Goal: Task Accomplishment & Management: Use online tool/utility

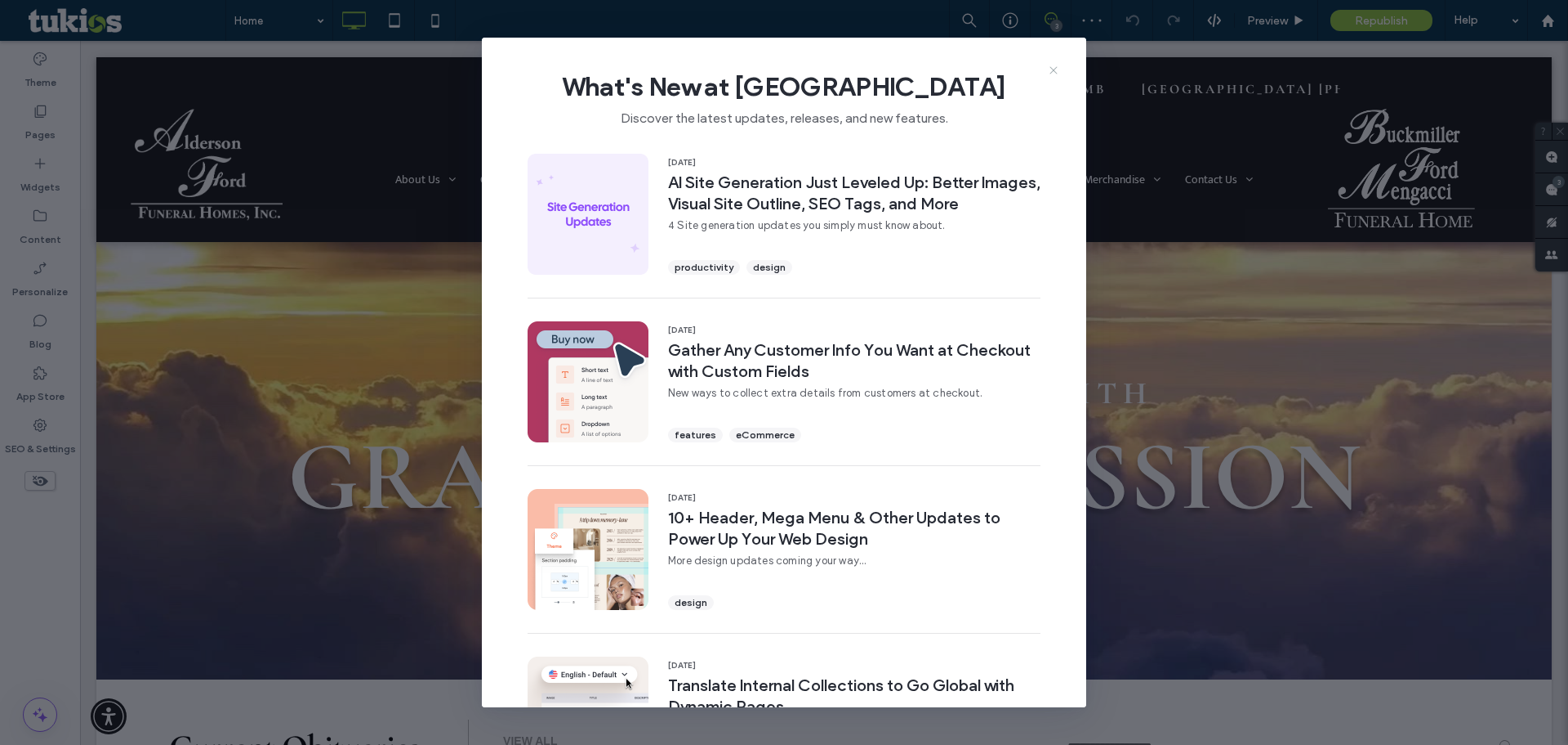
click at [1054, 68] on icon at bounding box center [1054, 71] width 13 height 13
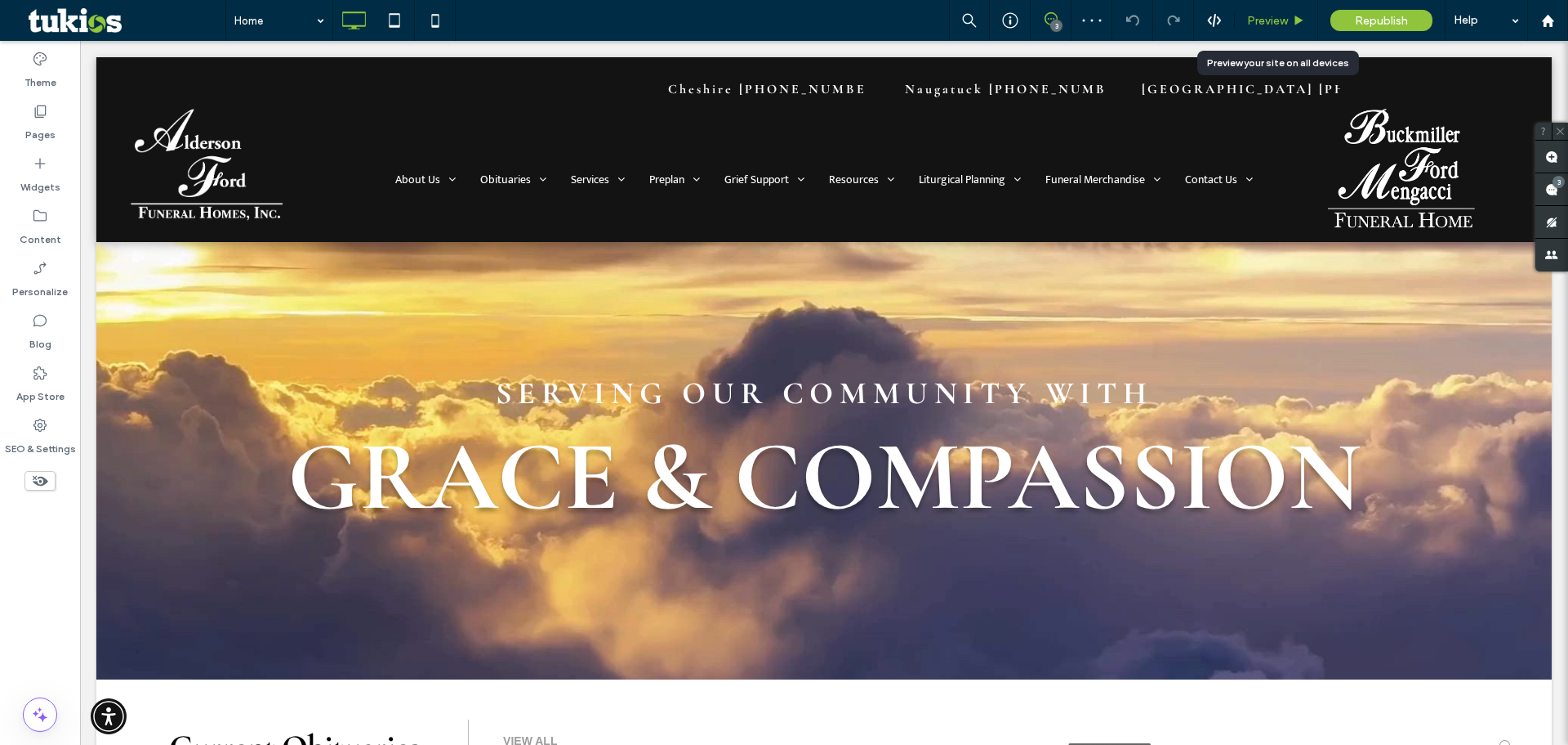
click at [1279, 24] on span "Preview" at bounding box center [1267, 21] width 40 height 14
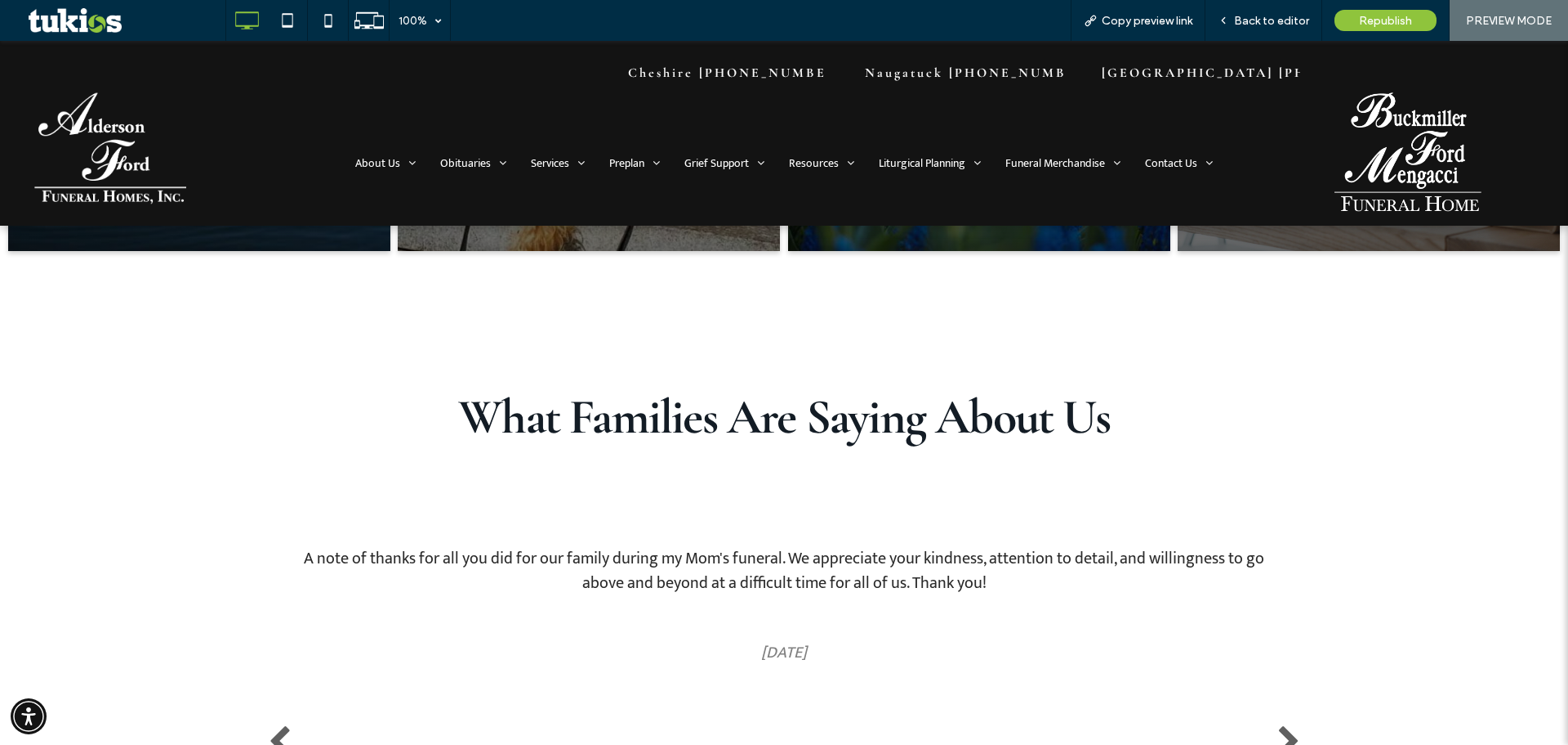
scroll to position [3051, 0]
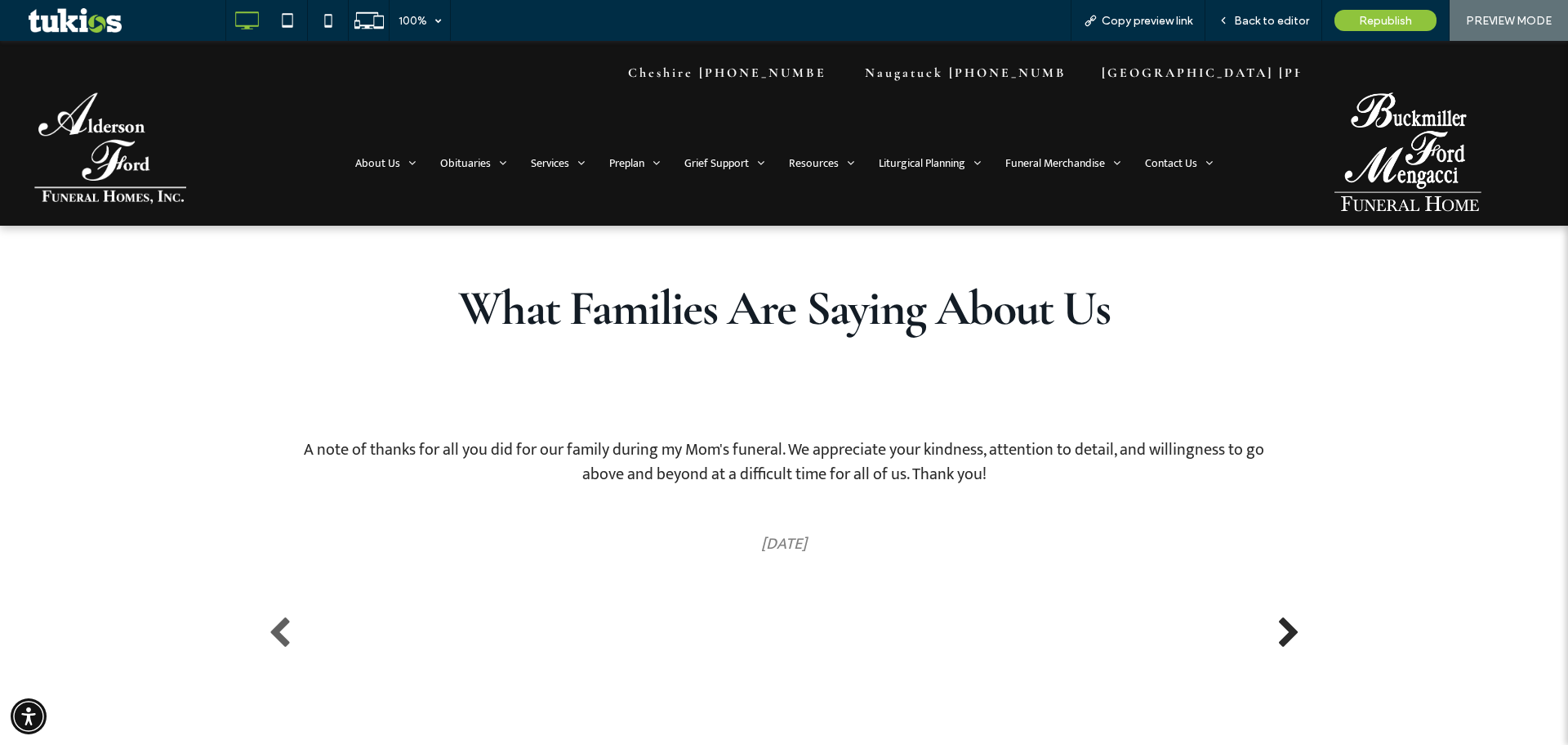
click at [1273, 627] on button "Next" at bounding box center [1289, 633] width 33 height 33
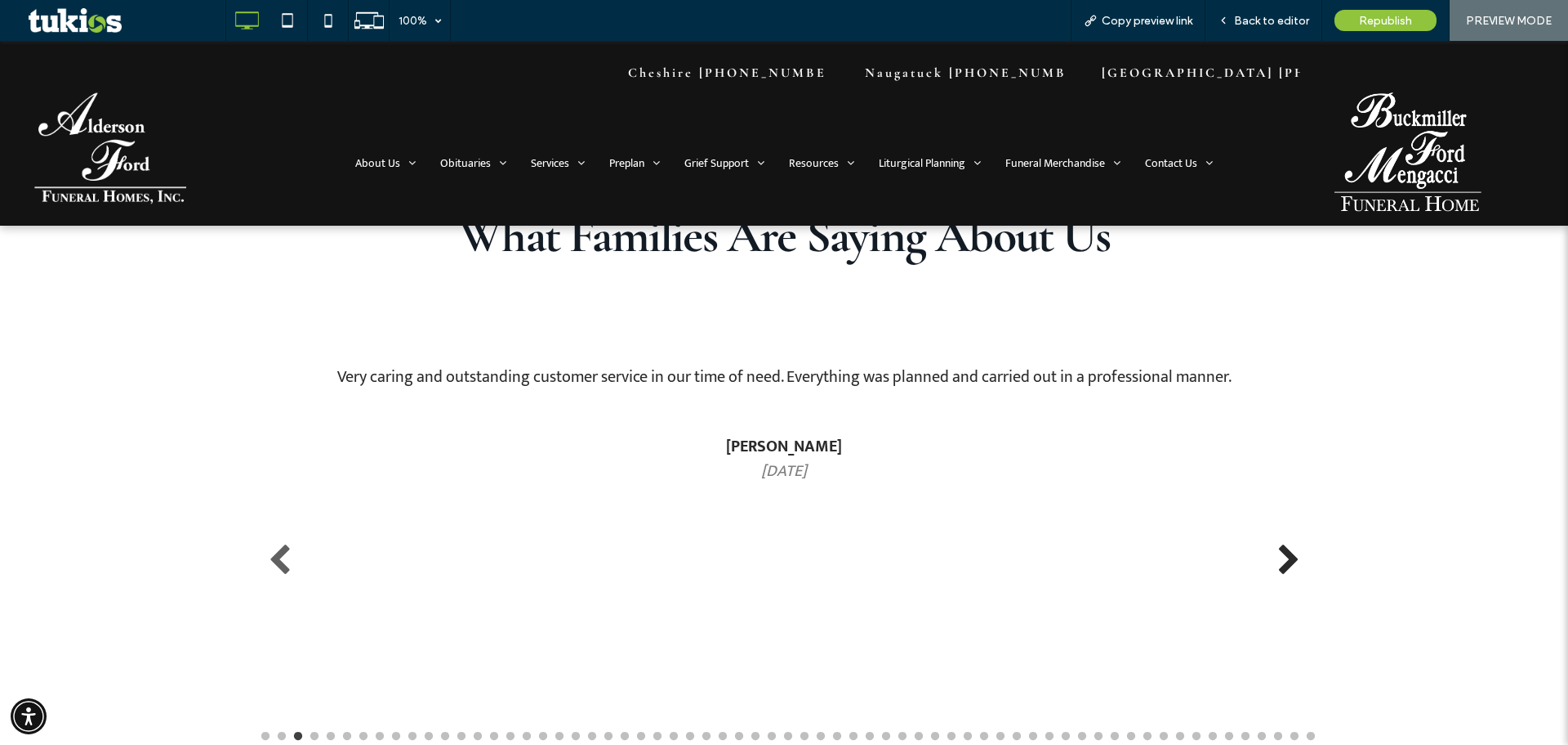
scroll to position [3161, 0]
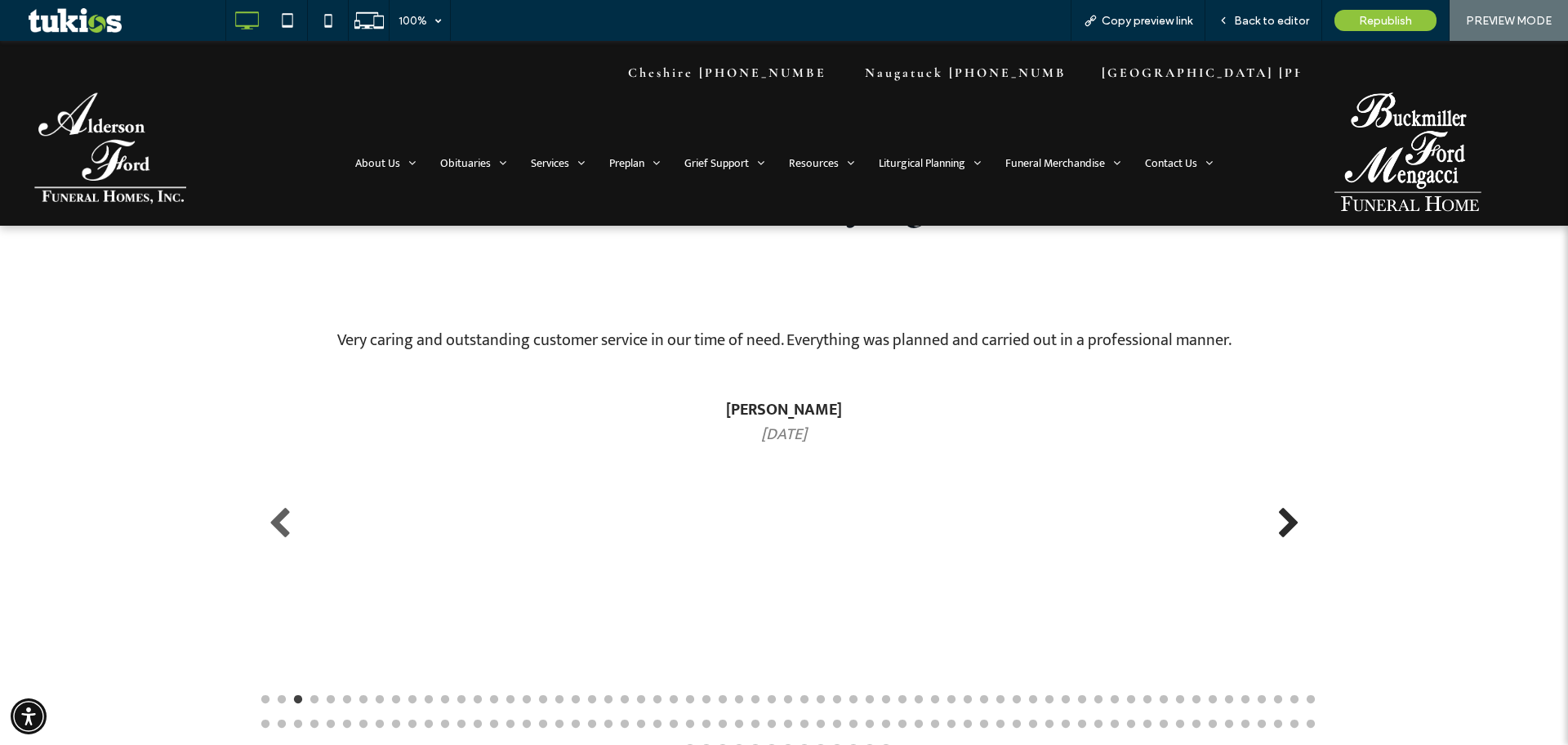
click at [1283, 527] on button "Next" at bounding box center [1289, 524] width 33 height 33
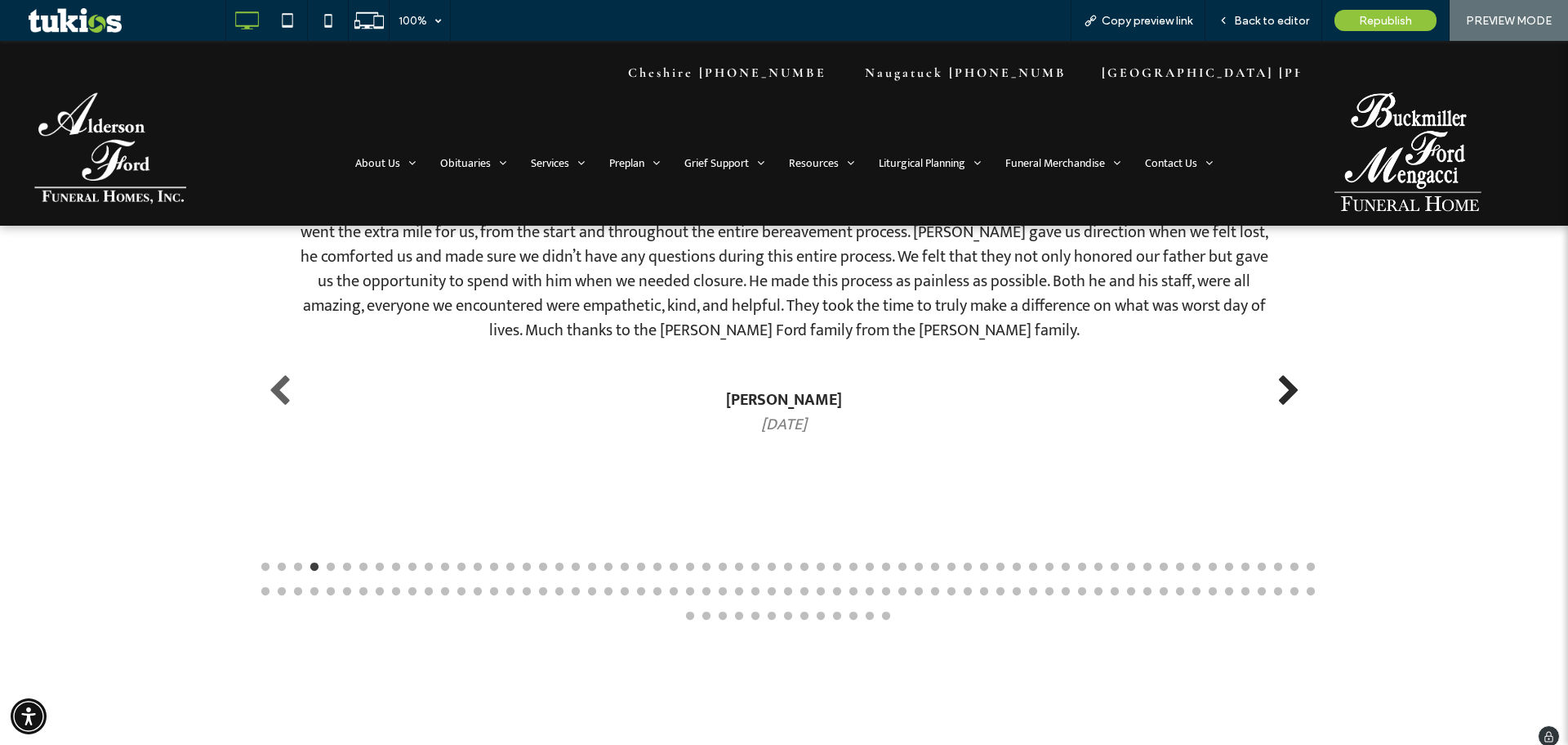
scroll to position [3051, 0]
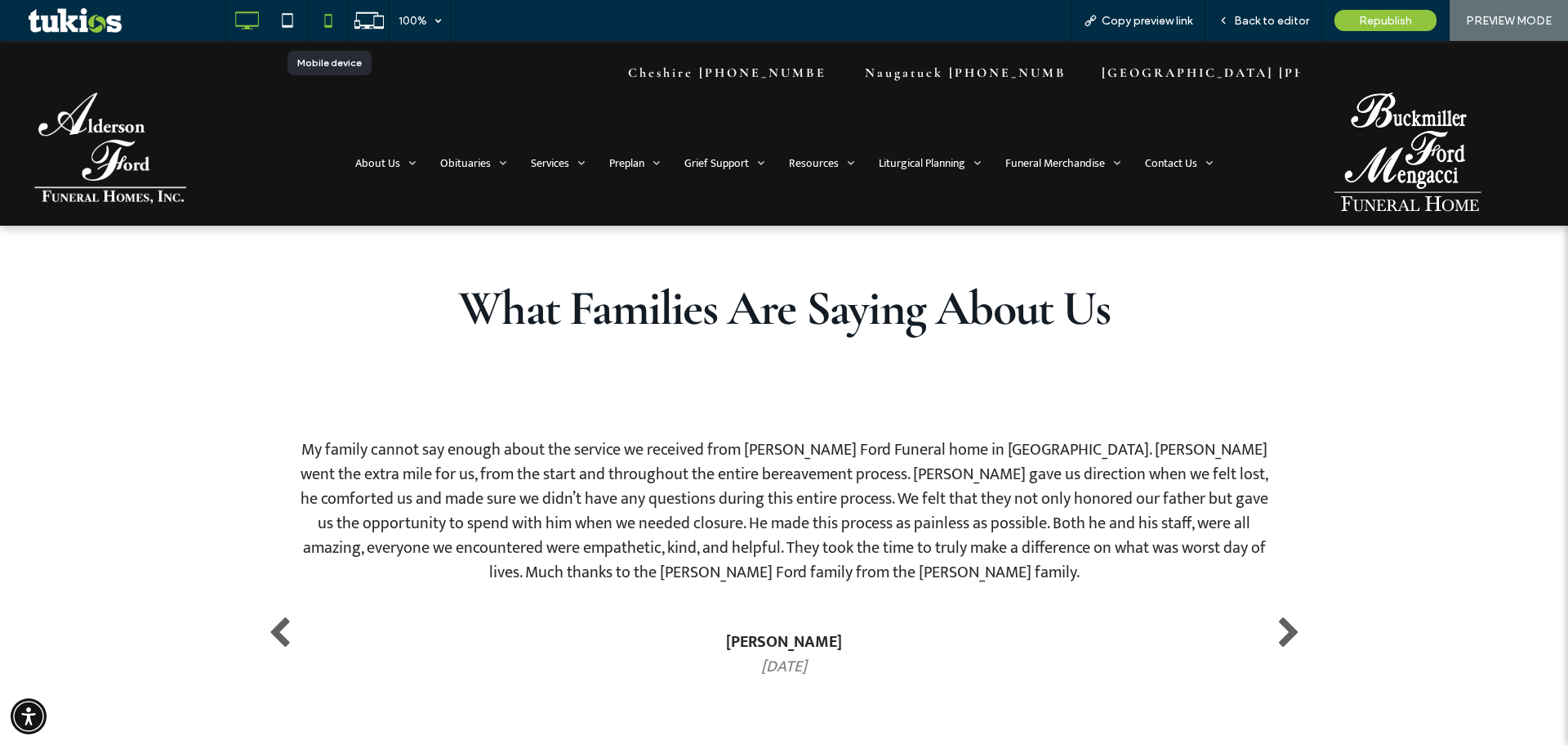
click at [326, 21] on icon at bounding box center [328, 20] width 33 height 33
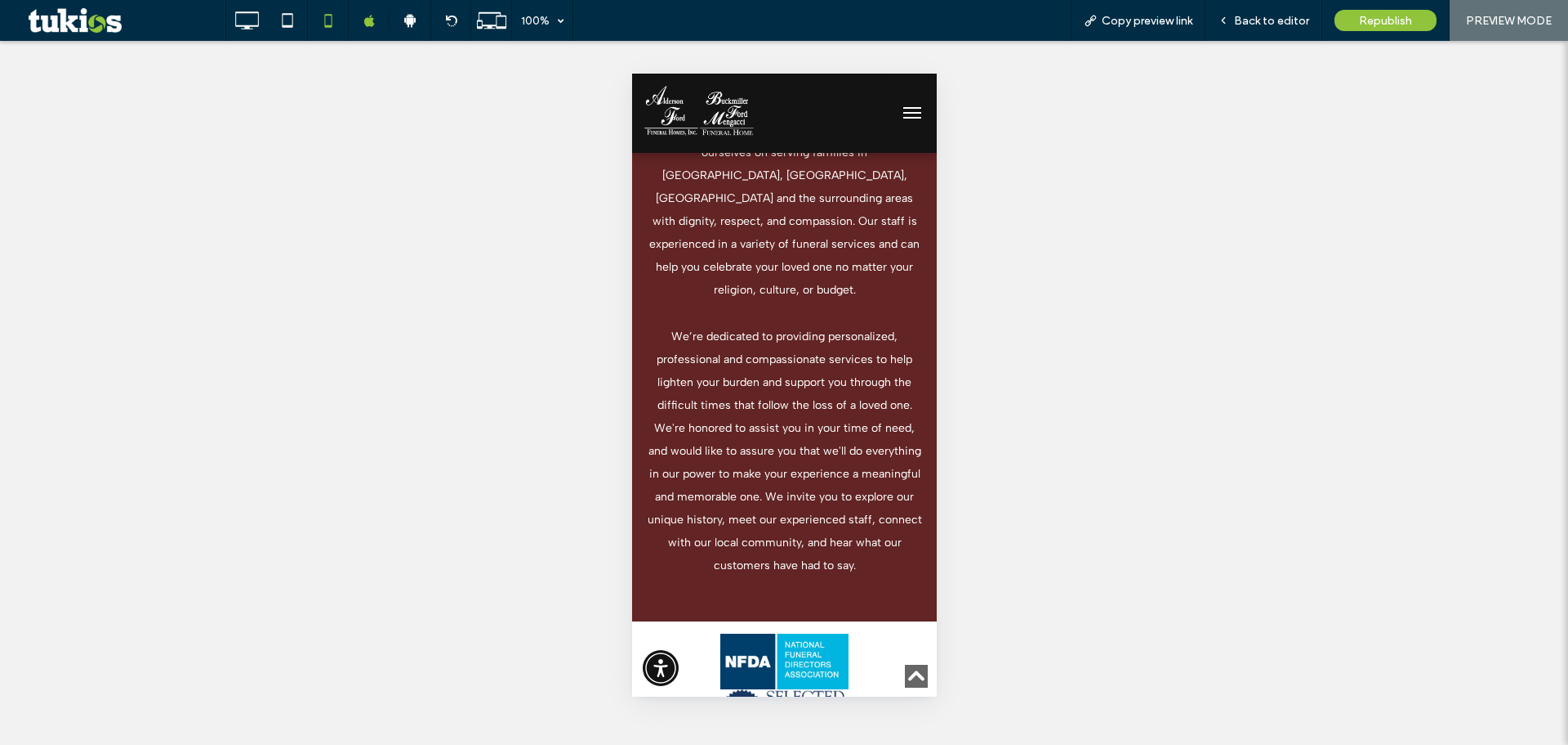
scroll to position [2180, 0]
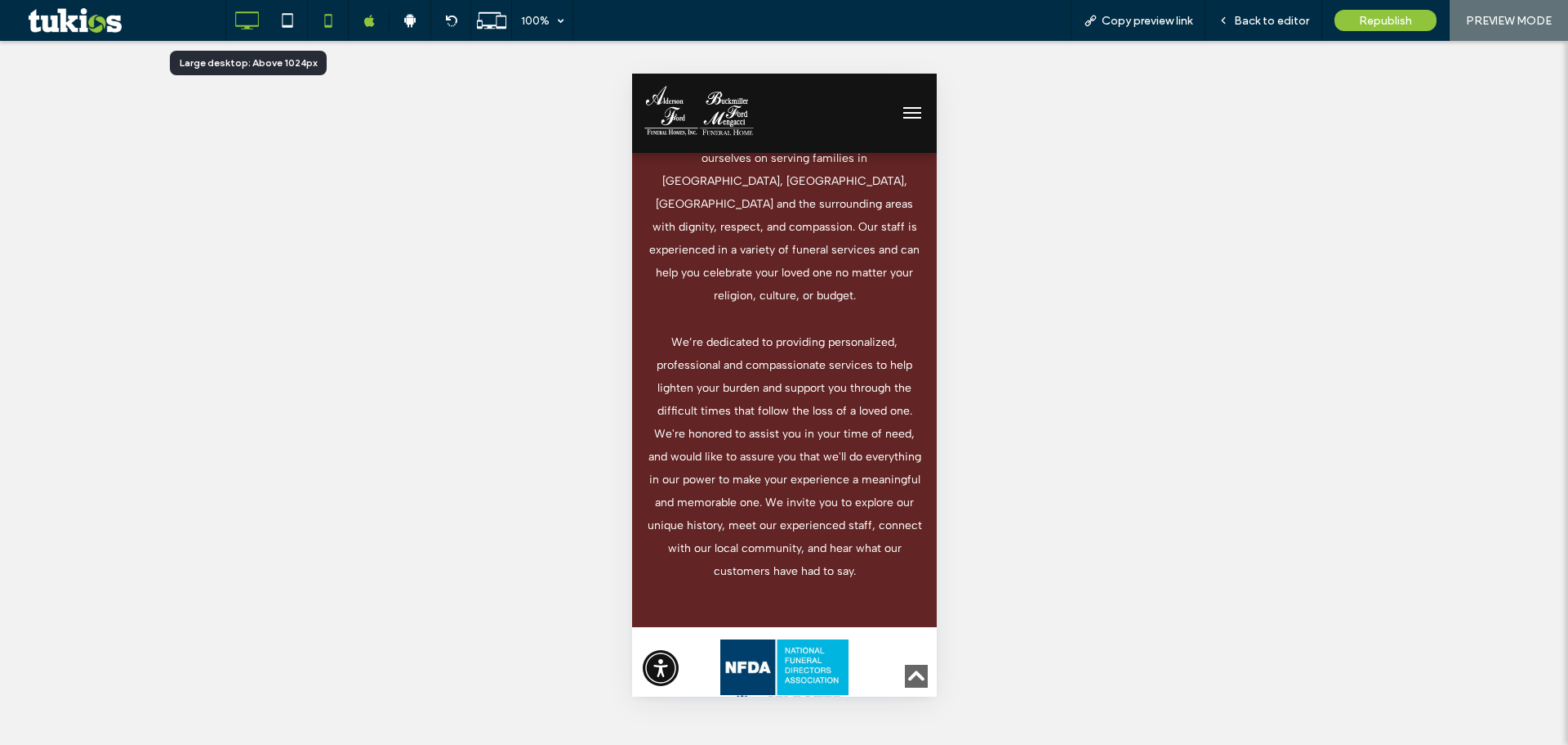
click at [239, 19] on icon at bounding box center [246, 20] width 33 height 33
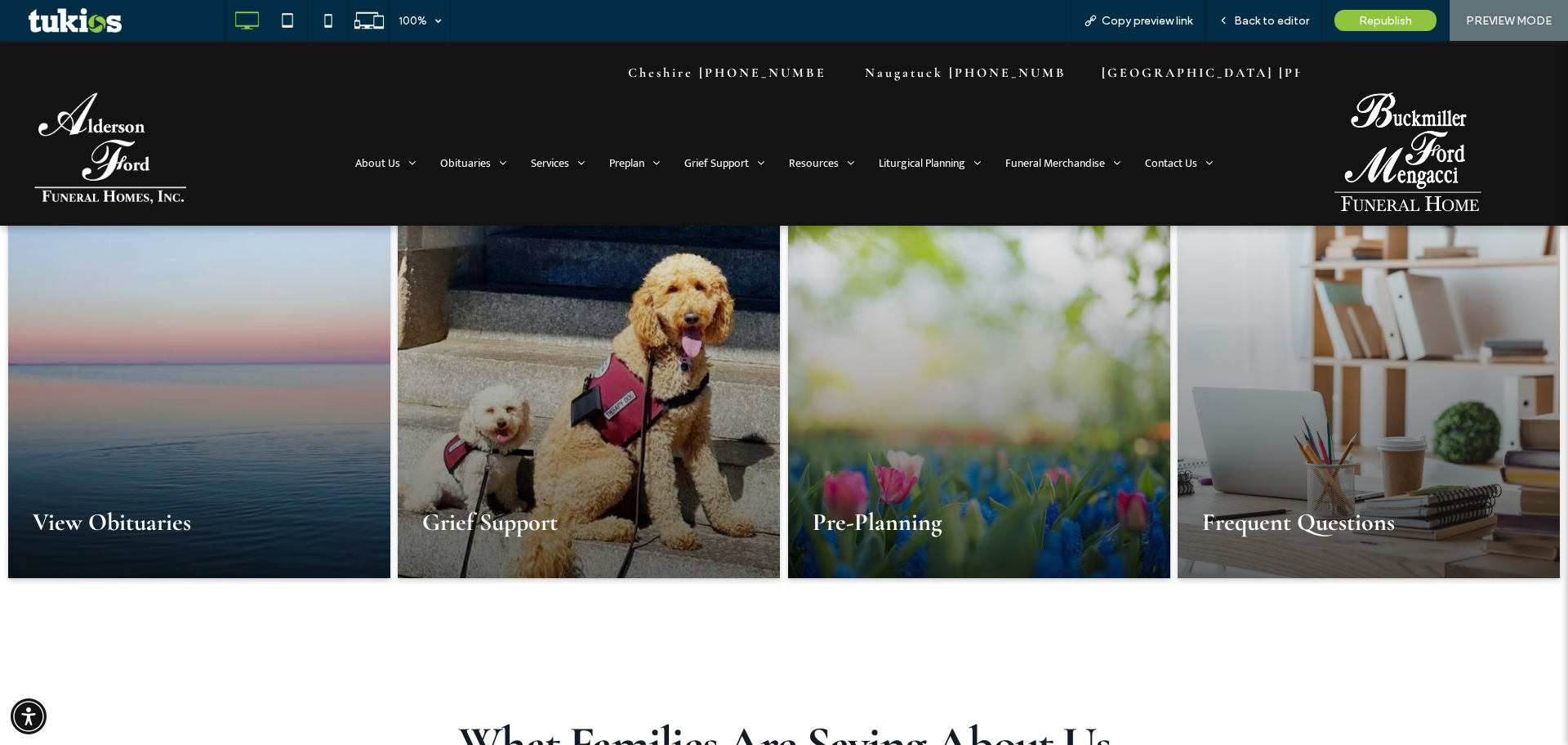
scroll to position [2724, 0]
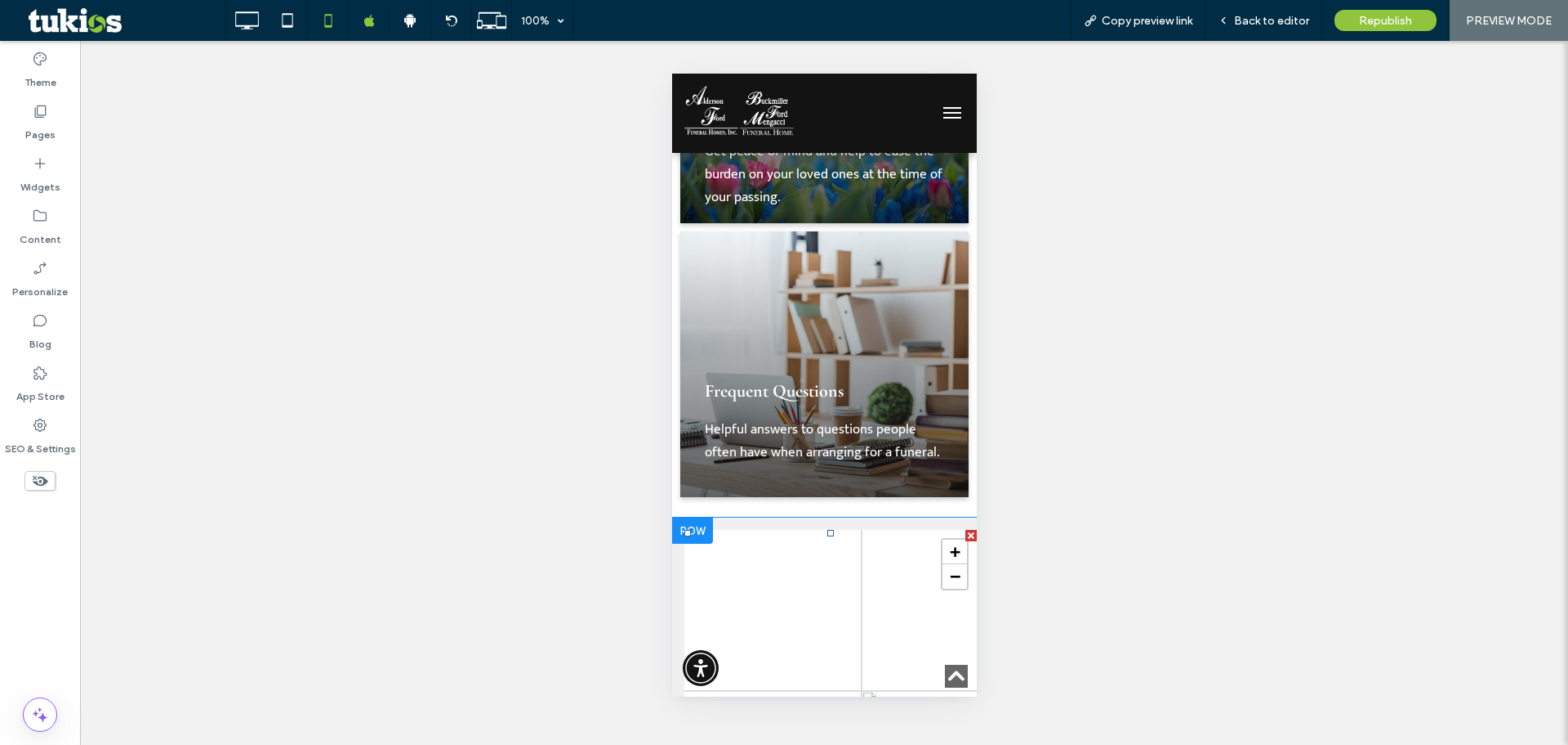
scroll to position [3647, 0]
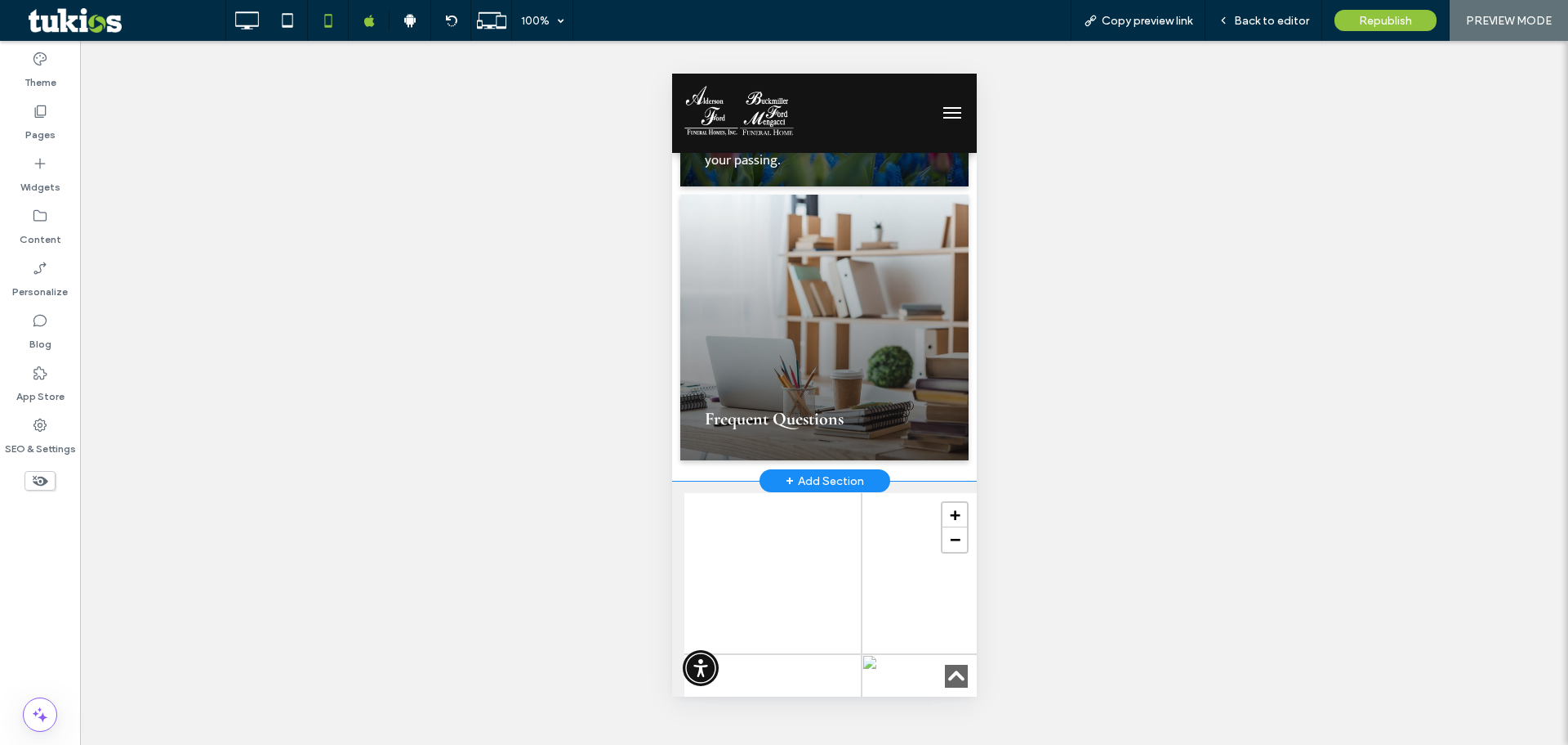
click at [805, 471] on div "+ Add Section" at bounding box center [823, 480] width 78 height 18
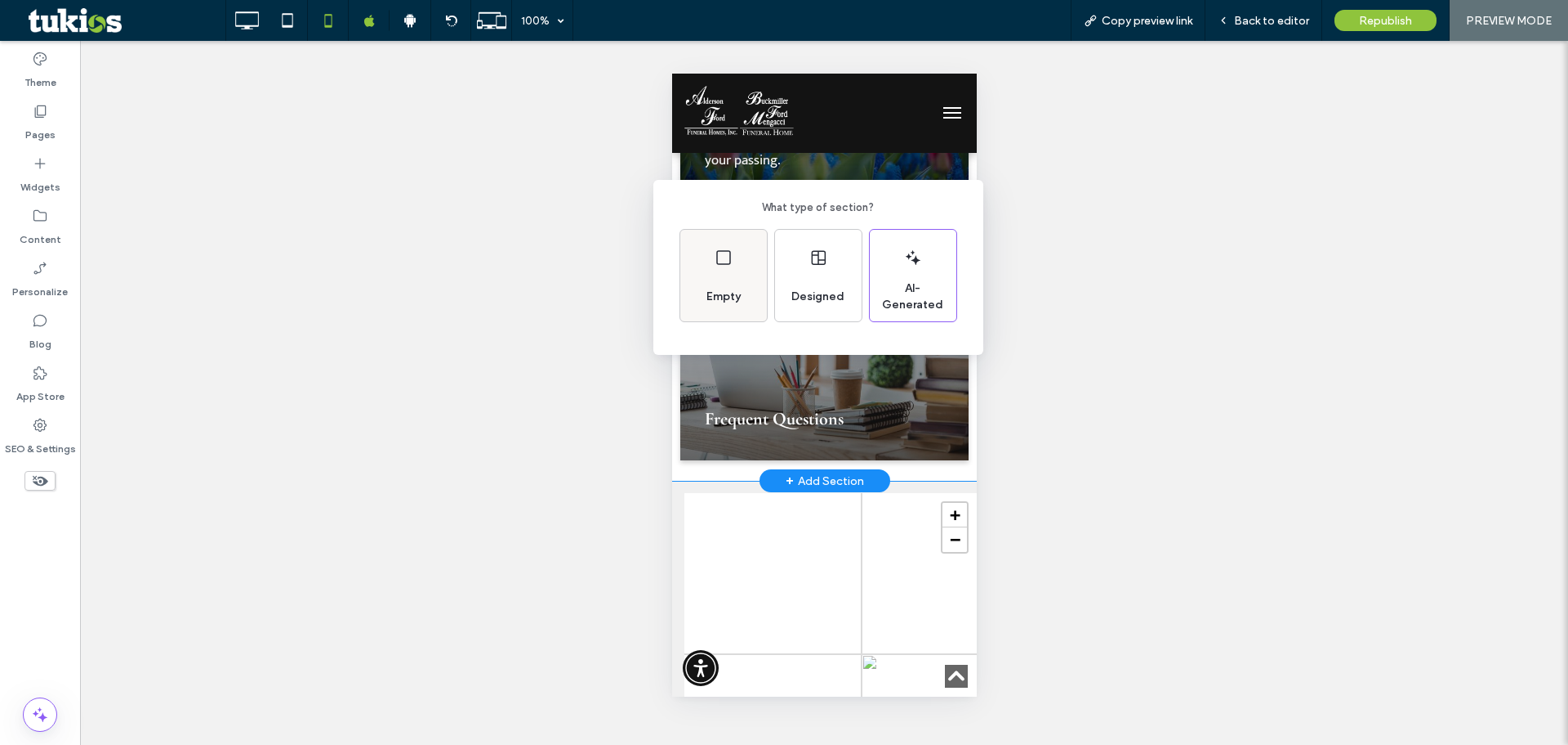
click at [722, 286] on div "Empty" at bounding box center [724, 296] width 47 height 36
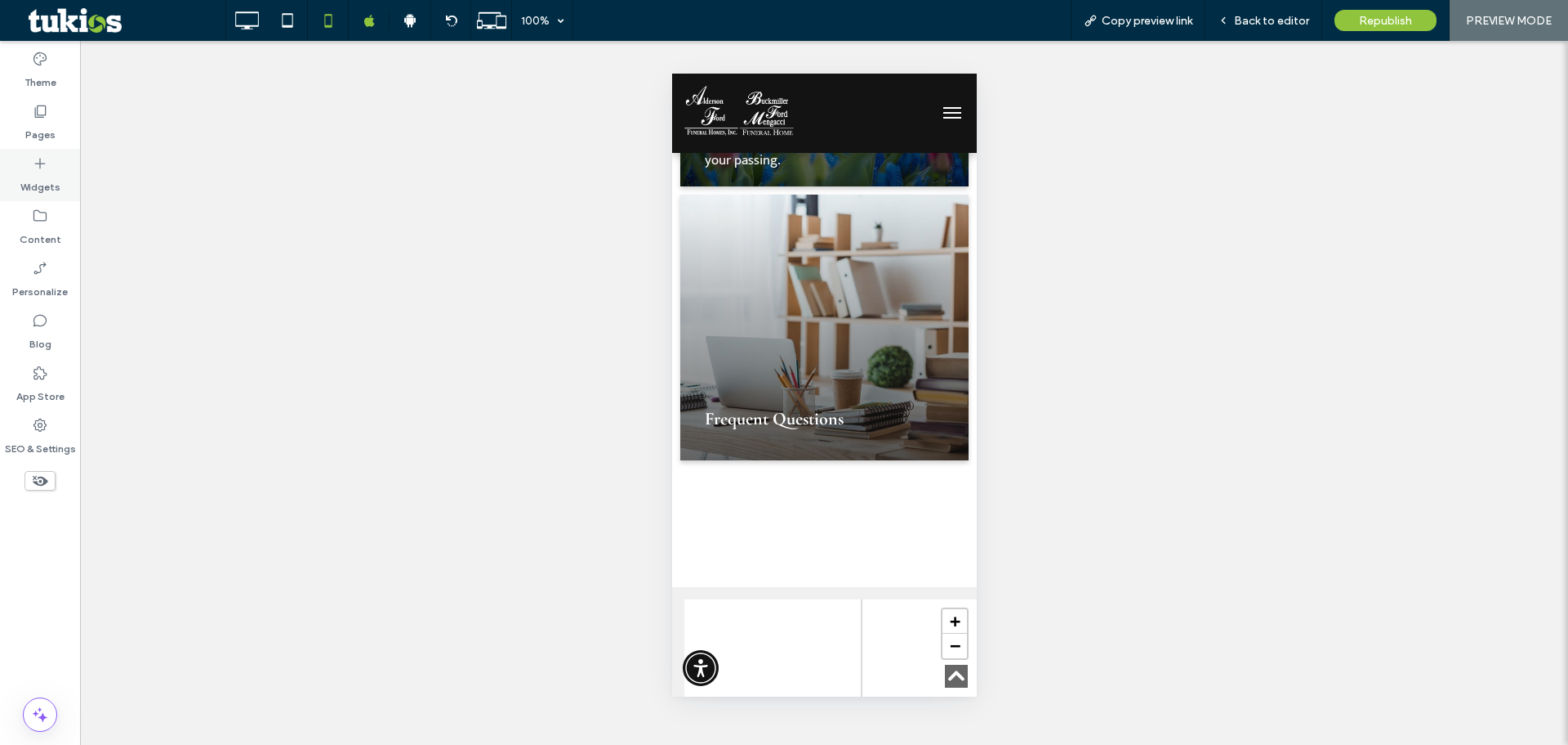
click at [42, 167] on icon at bounding box center [39, 163] width 16 height 16
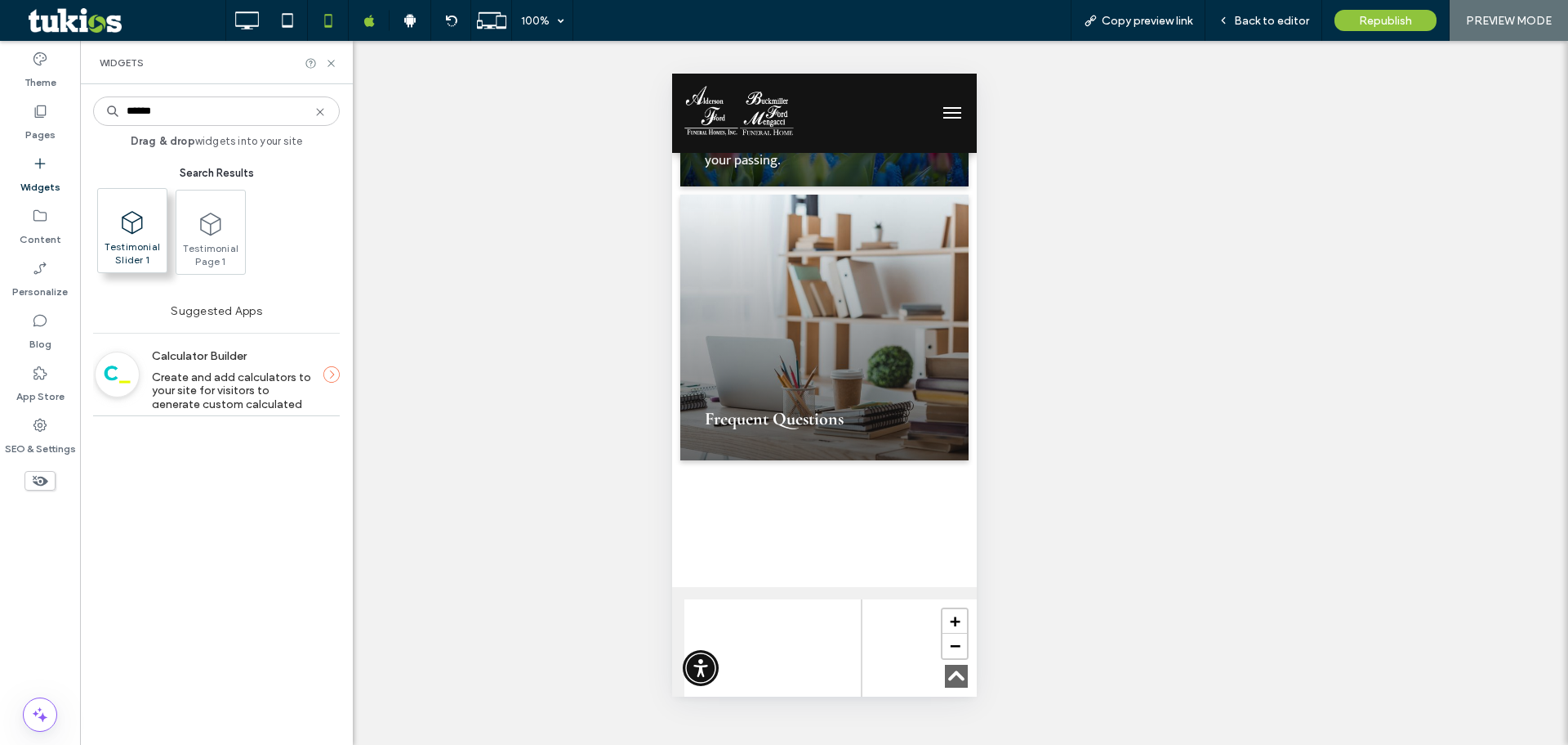
type input "******"
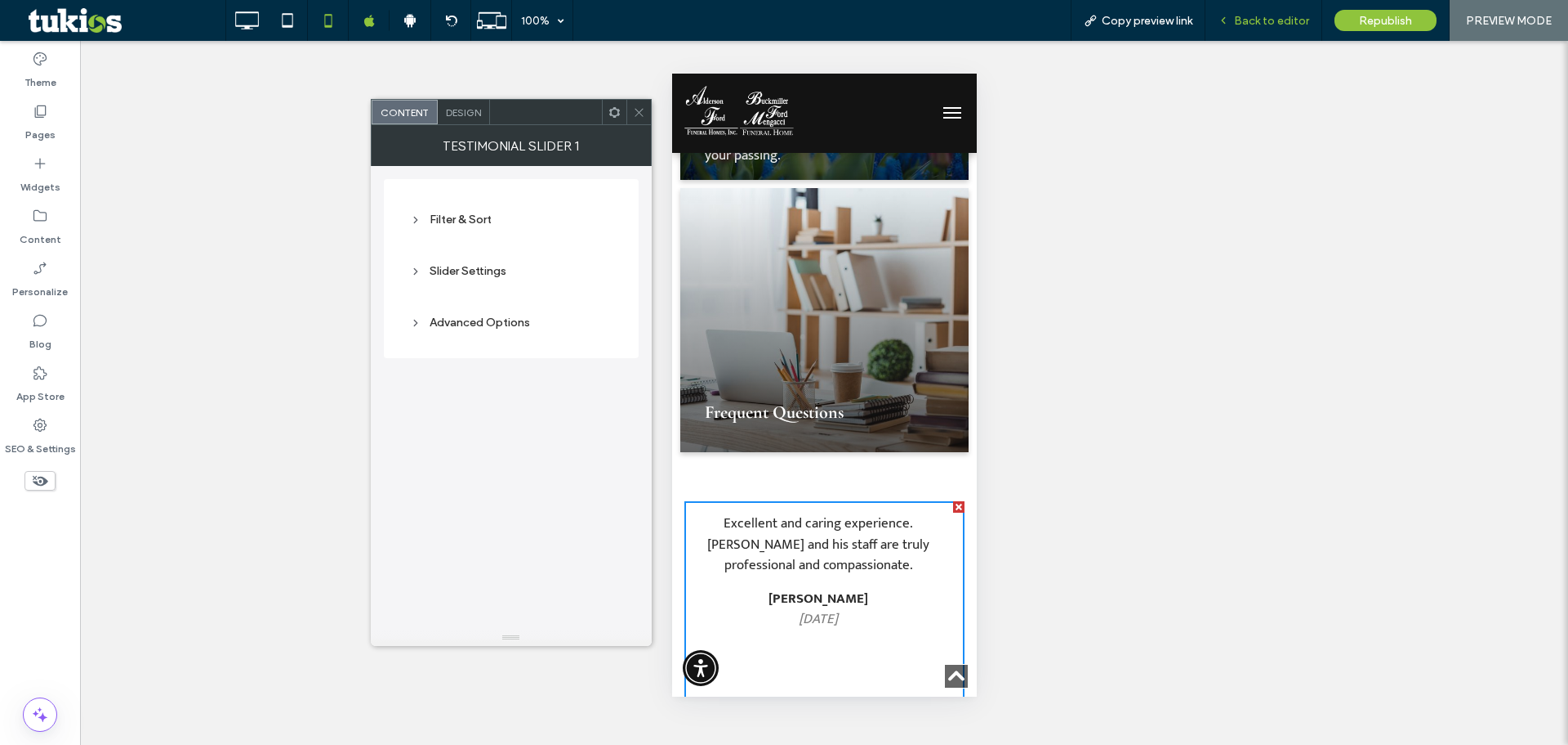
click at [1246, 36] on div "Back to editor" at bounding box center [1263, 20] width 117 height 40
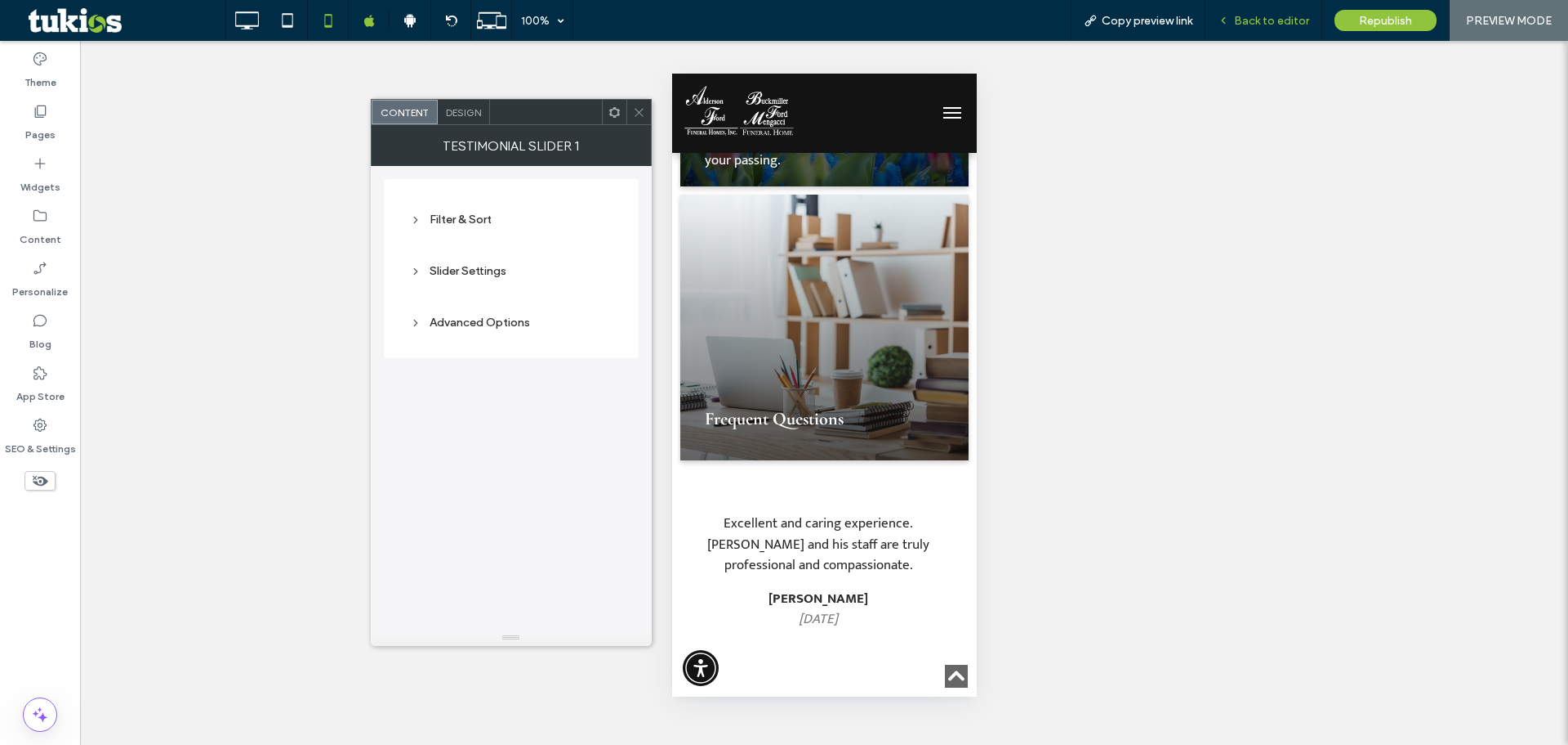
scroll to position [3651, 0]
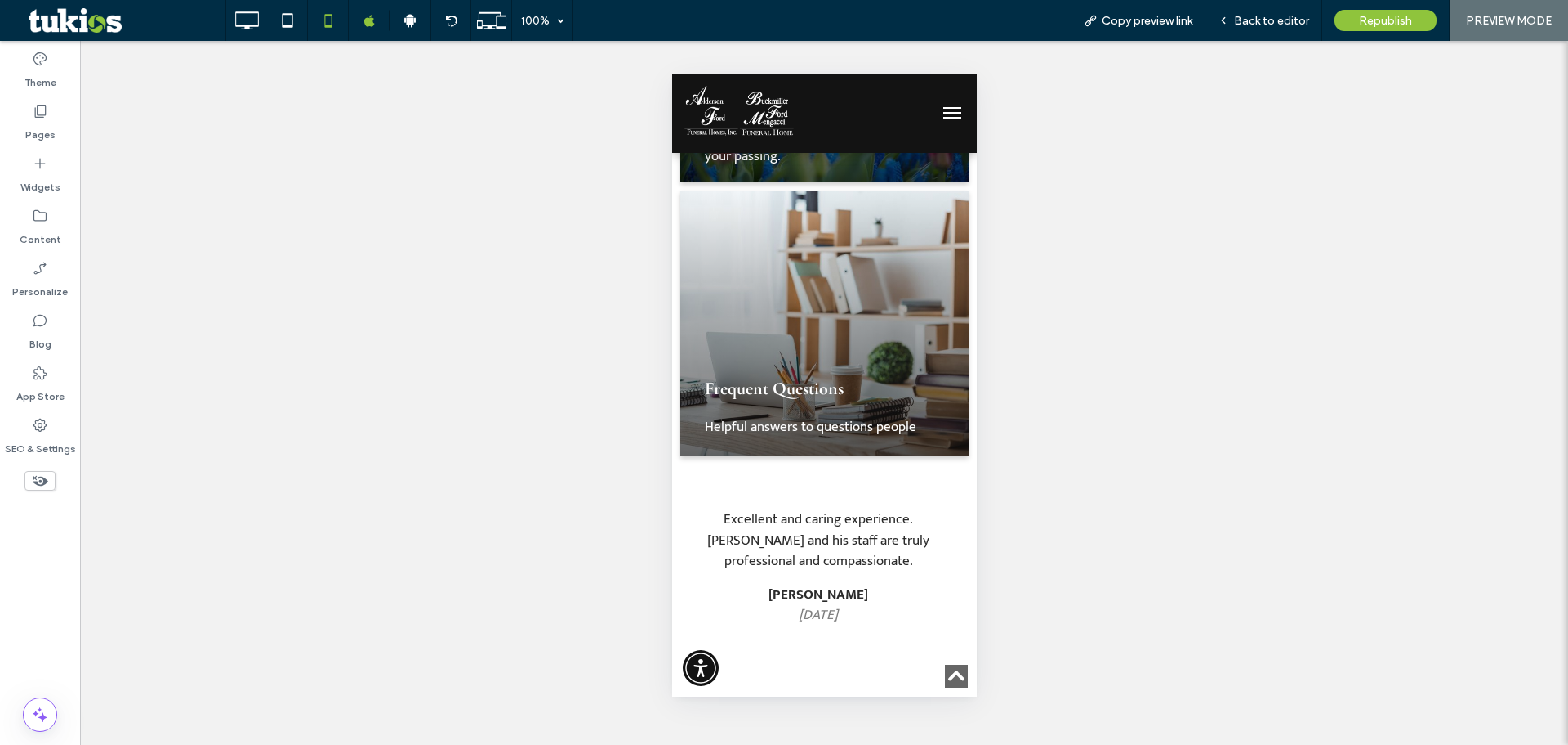
click at [1261, 42] on div "Unhide? Yes Unhide? Yes Unhide? Yes Unhide? Yes Unhide? Yes" at bounding box center [823, 392] width 1488 height 704
click at [1274, 24] on span "Back to editor" at bounding box center [1272, 21] width 75 height 14
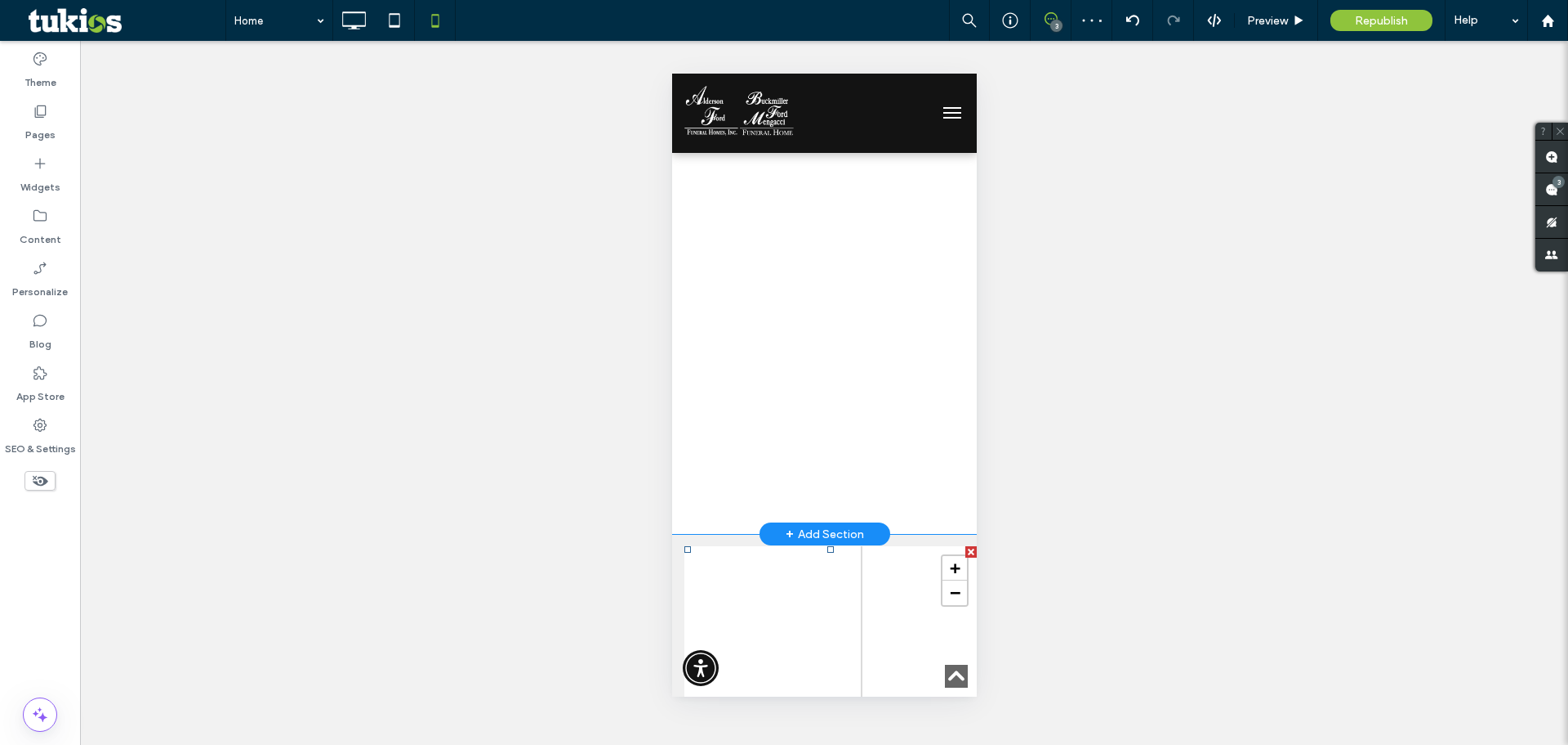
scroll to position [4414, 0]
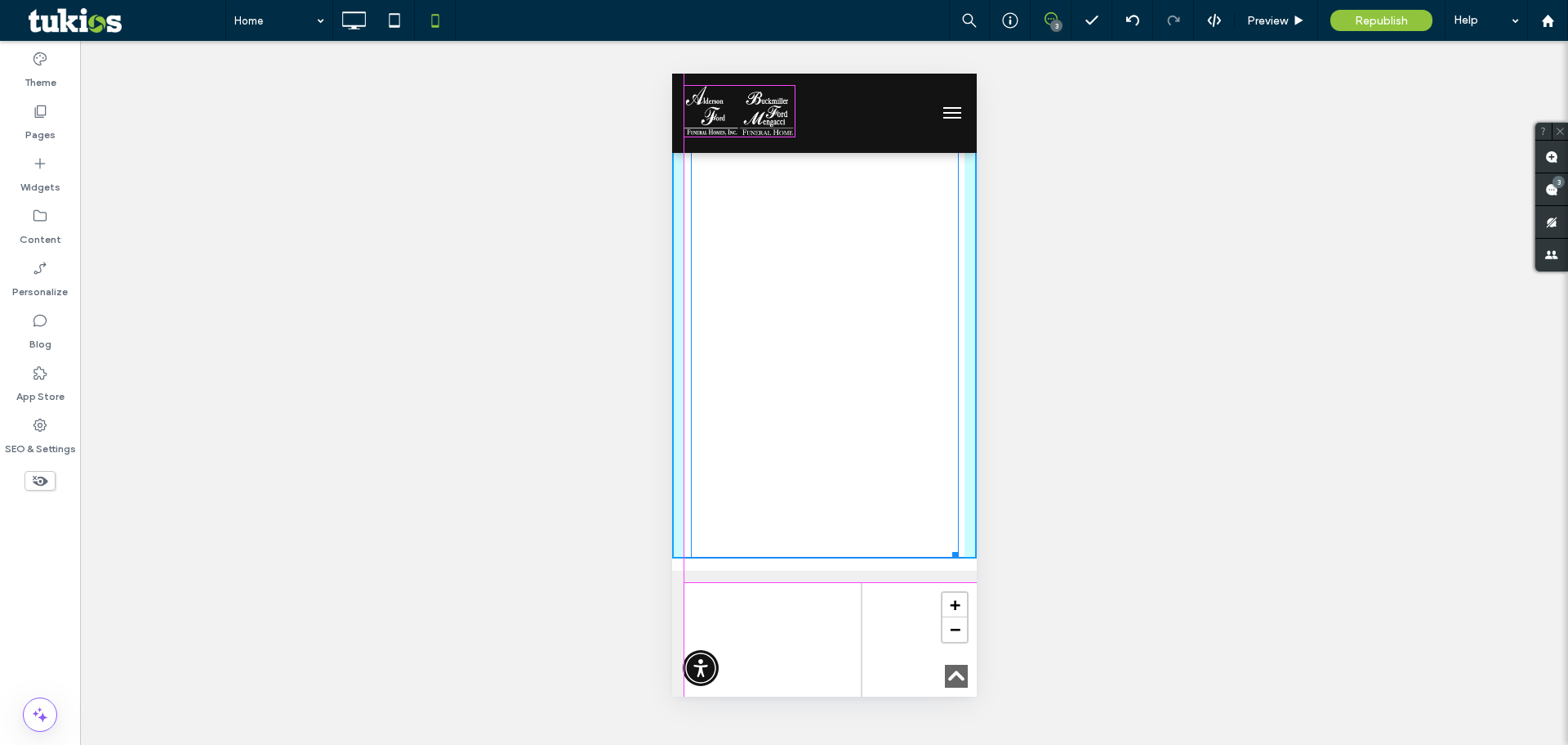
drag, startPoint x: 944, startPoint y: 454, endPoint x: 944, endPoint y: 378, distance: 76.0
click at [944, 378] on div "Previous I, Pam Orcutt and family members of the deceased Mr. Jose Martins, wan…" at bounding box center [823, 147] width 268 height 824
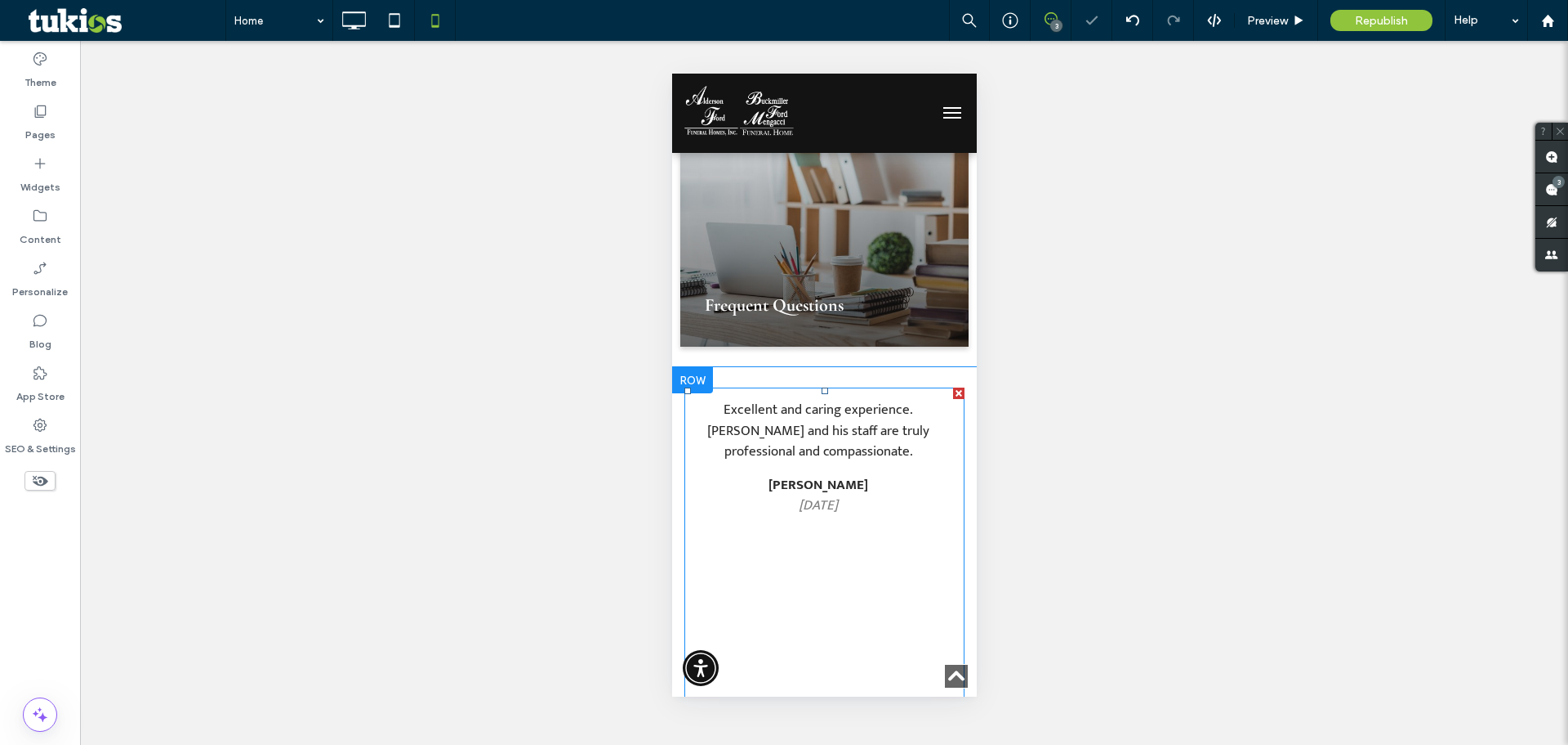
scroll to position [3760, 0]
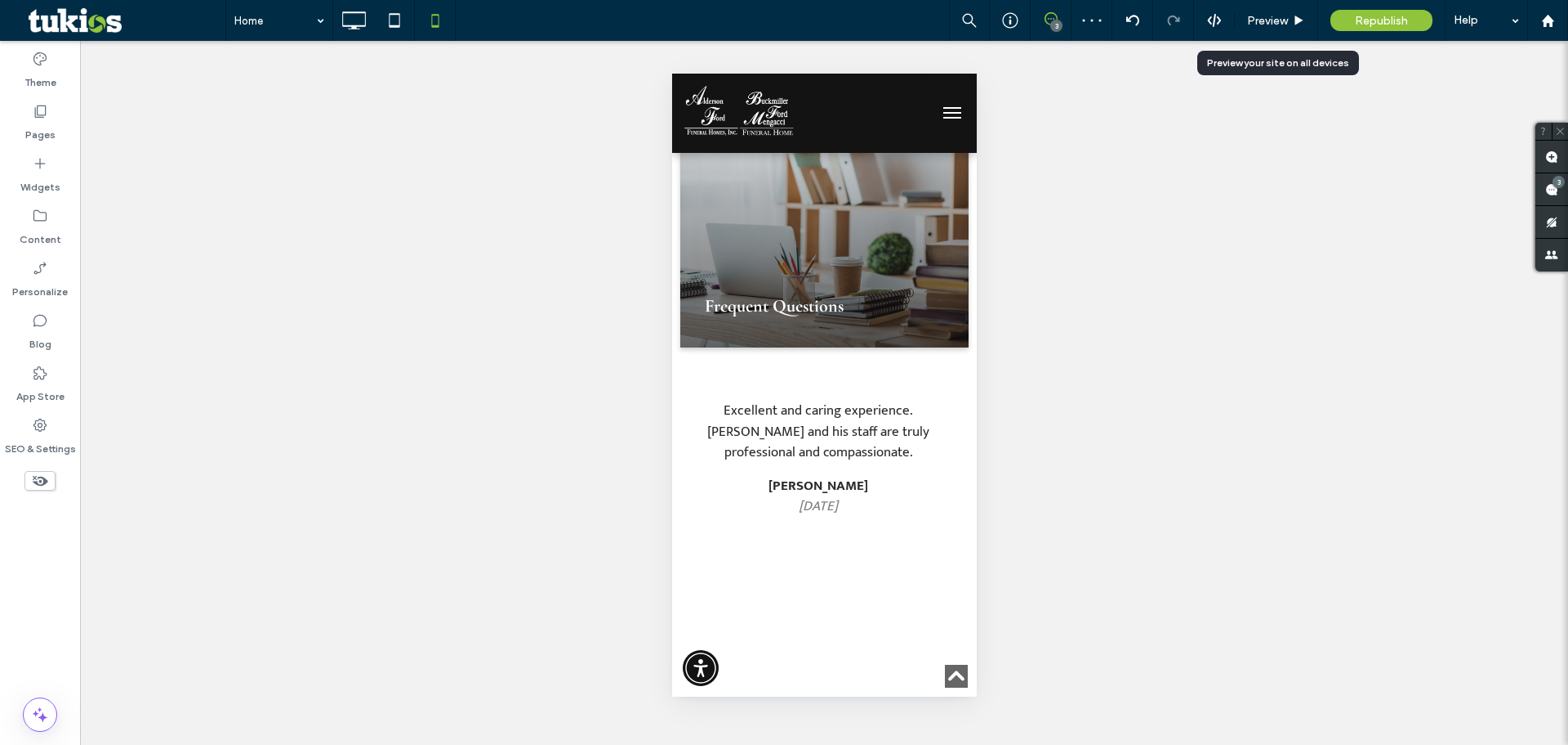
click at [1261, 22] on span "Preview" at bounding box center [1267, 21] width 40 height 14
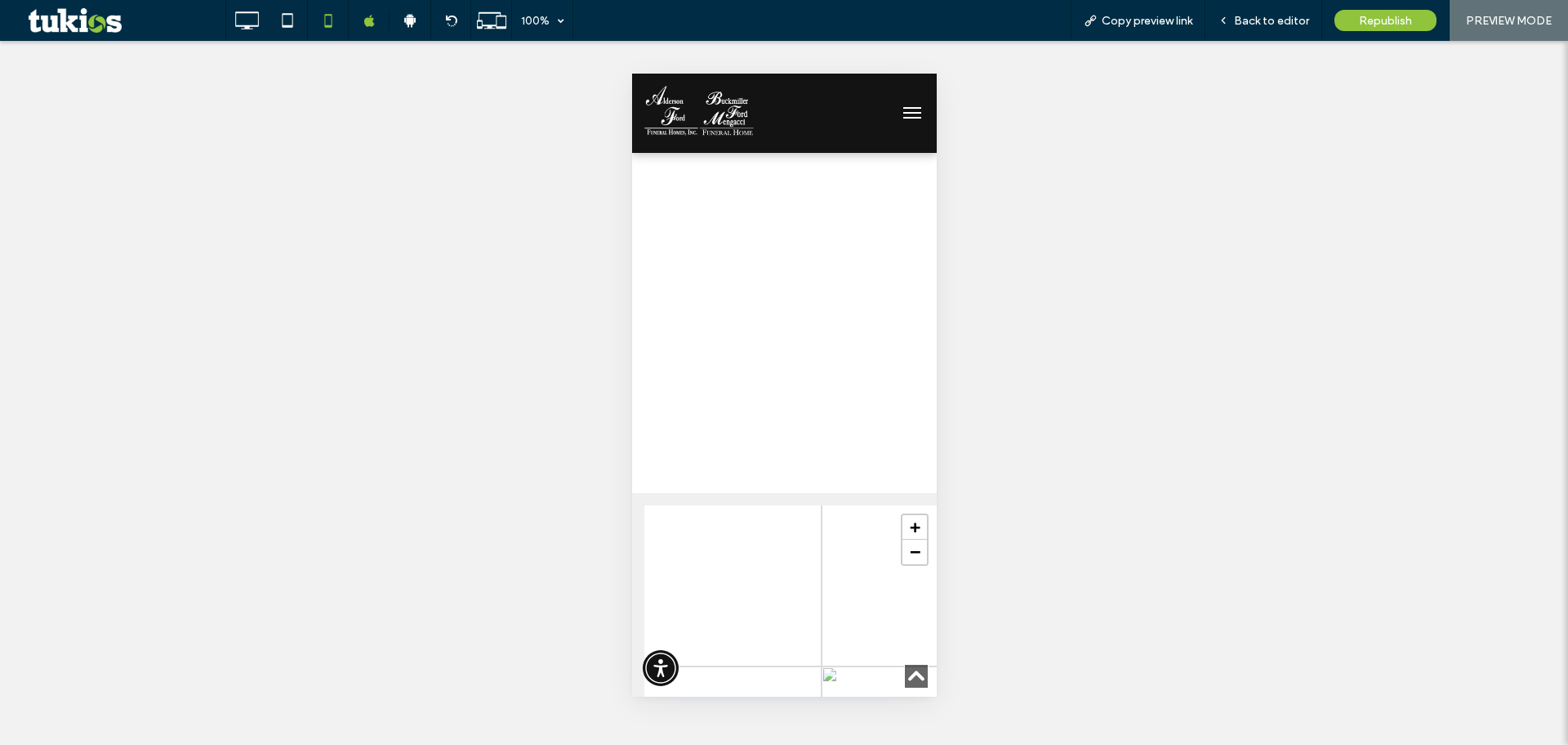
scroll to position [4190, 0]
click at [415, 12] on div at bounding box center [409, 20] width 40 height 40
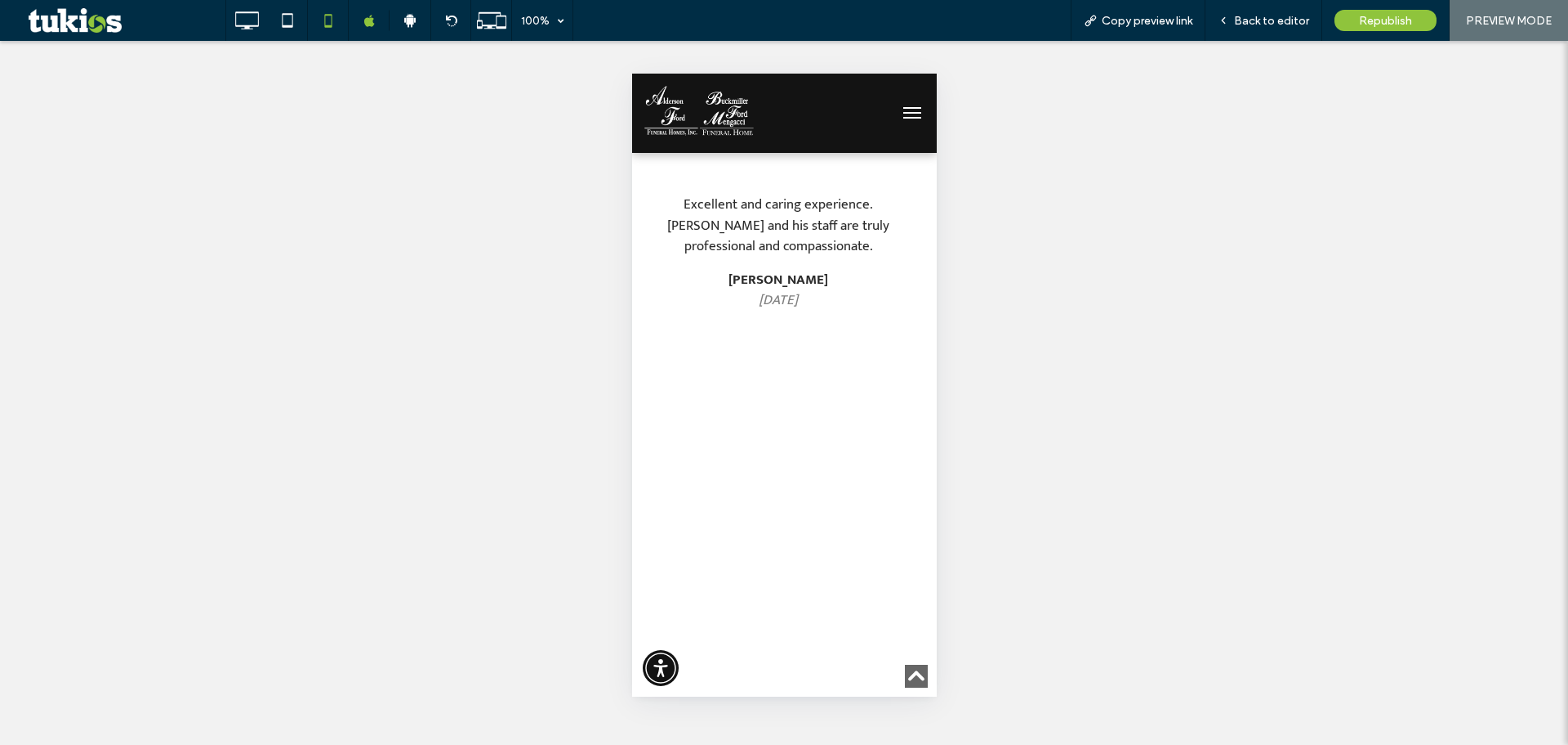
scroll to position [3753, 0]
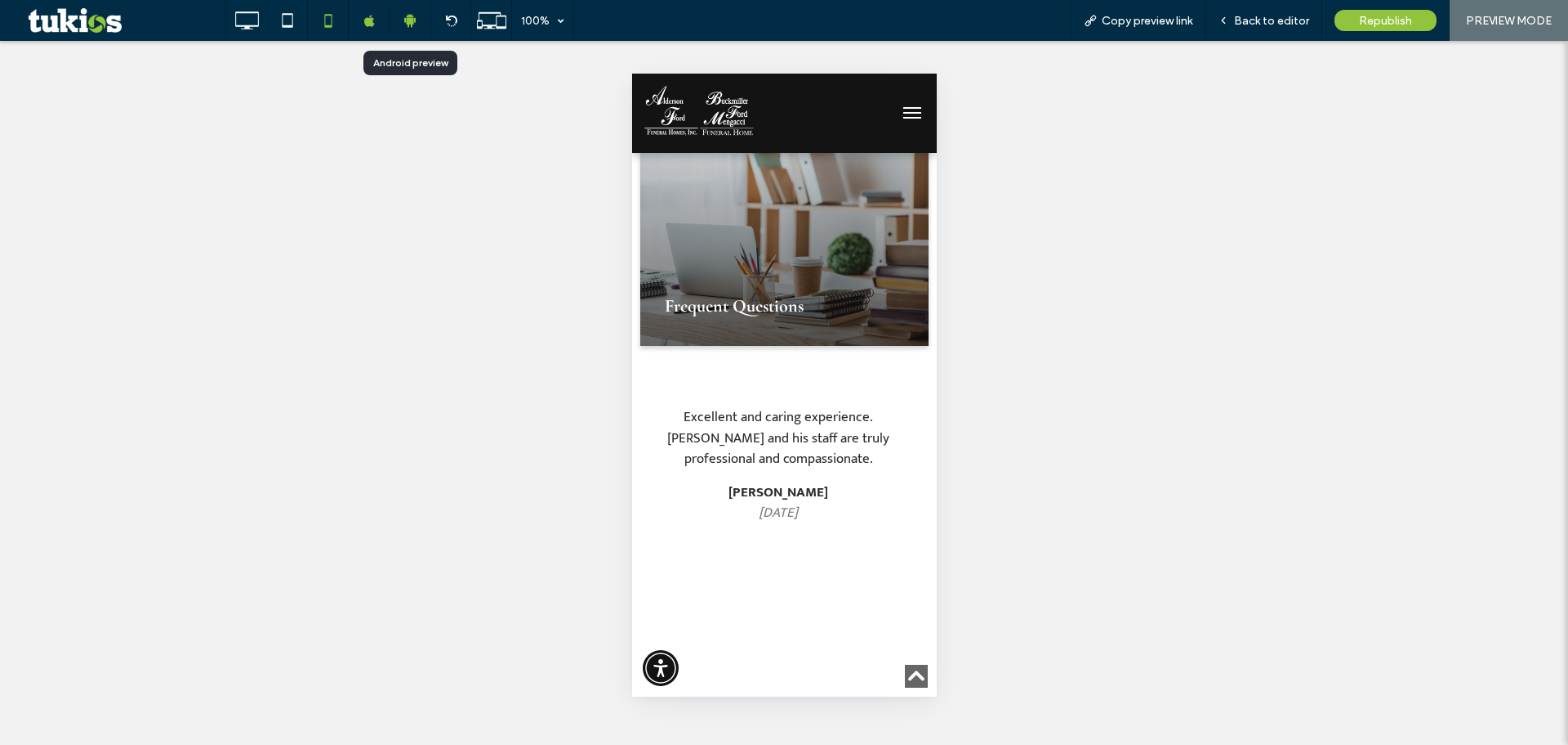
click at [421, 15] on div at bounding box center [409, 21] width 40 height 15
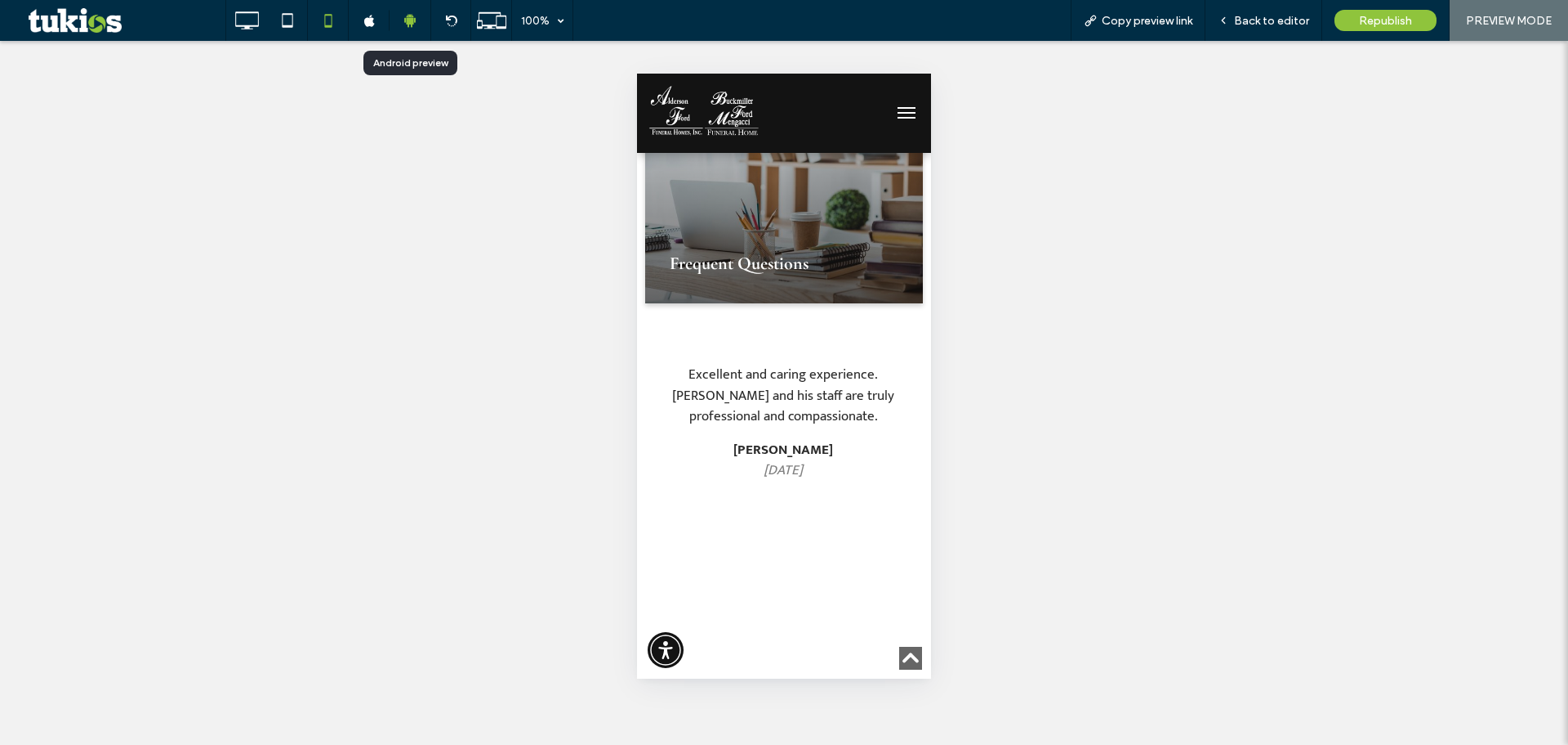
scroll to position [3749, 0]
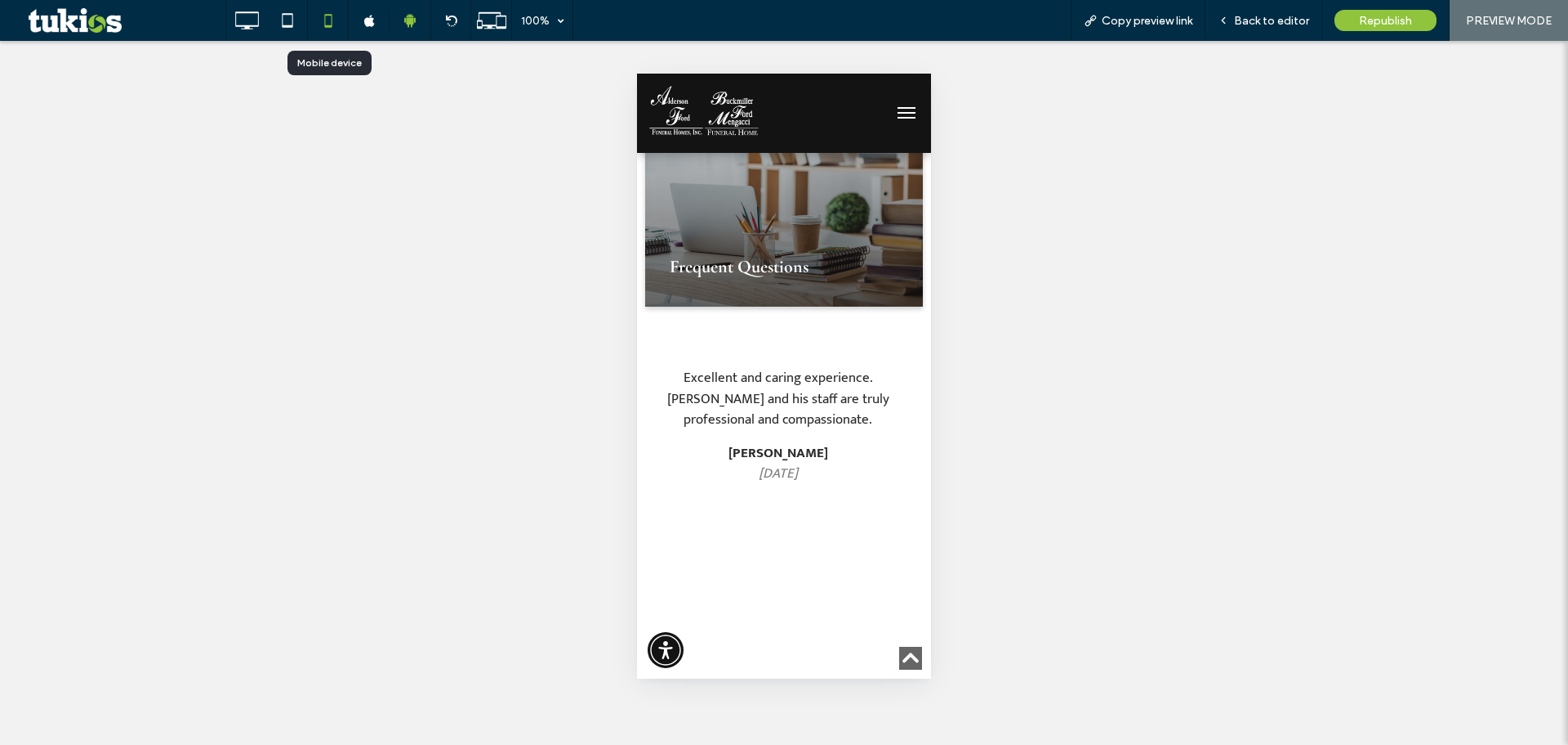
click at [346, 24] on div at bounding box center [328, 20] width 40 height 33
click at [354, 24] on div at bounding box center [368, 21] width 40 height 12
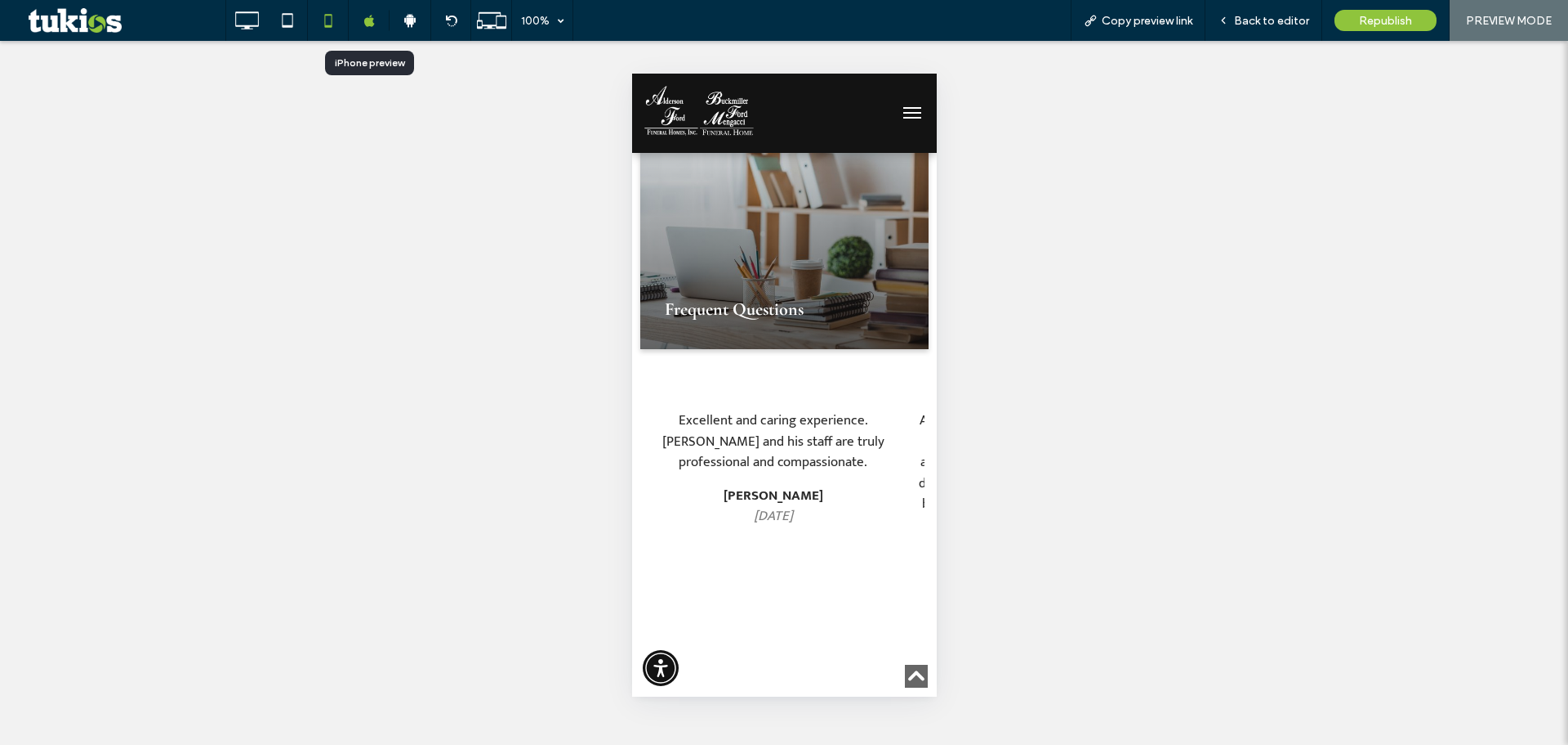
scroll to position [3753, 0]
click at [1289, 24] on span "Back to editor" at bounding box center [1272, 21] width 75 height 14
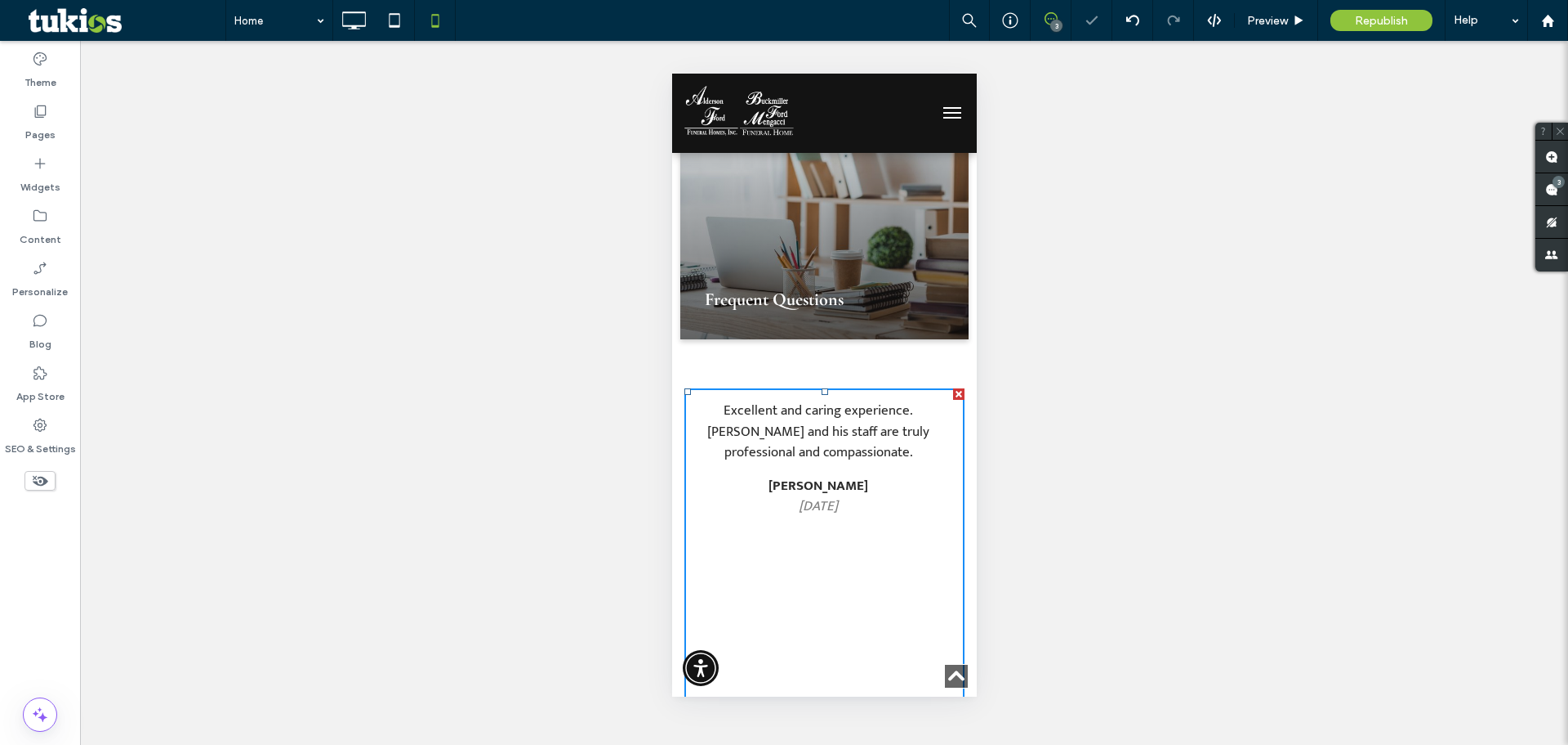
scroll to position [3753, 0]
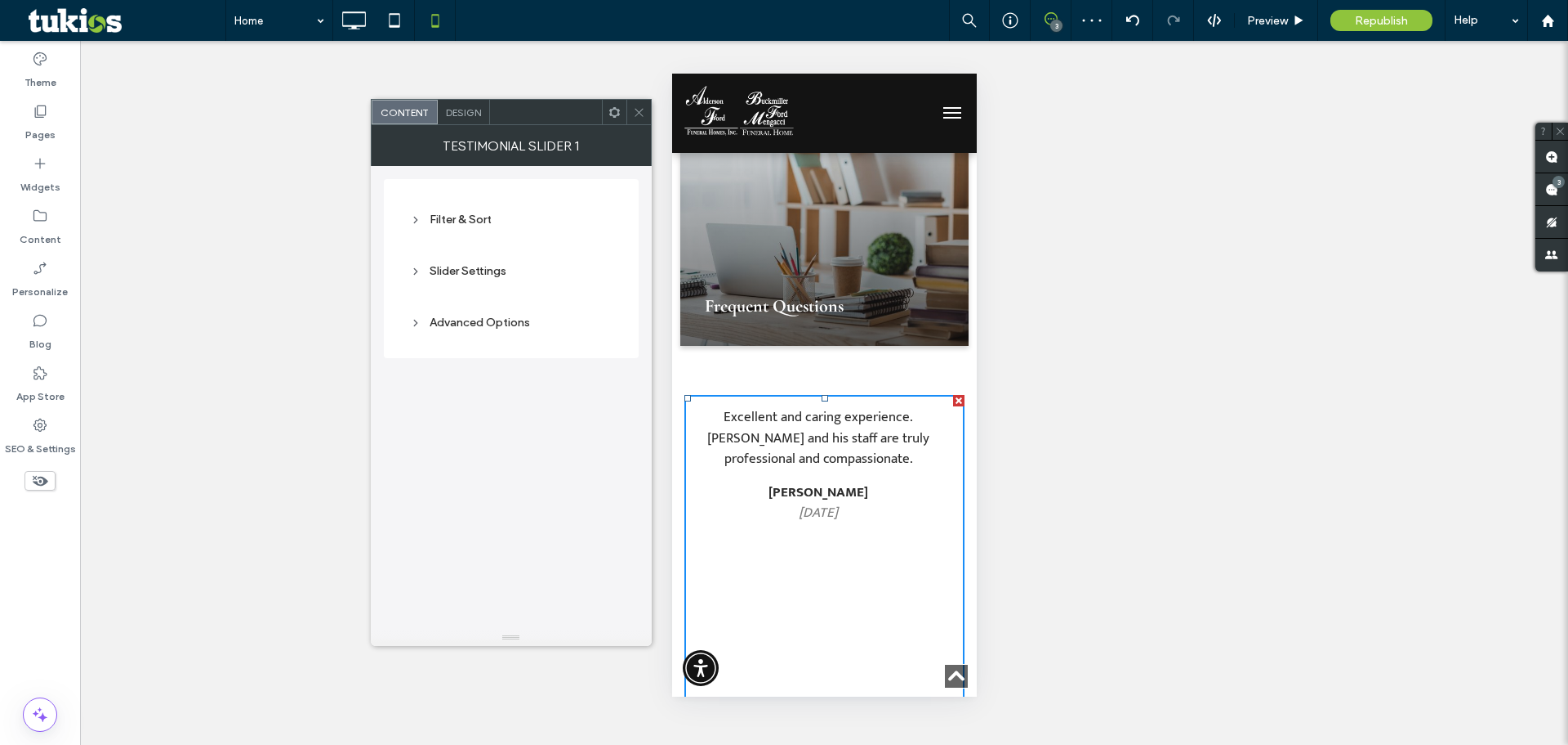
click at [458, 263] on div "Slider Settings" at bounding box center [510, 270] width 202 height 22
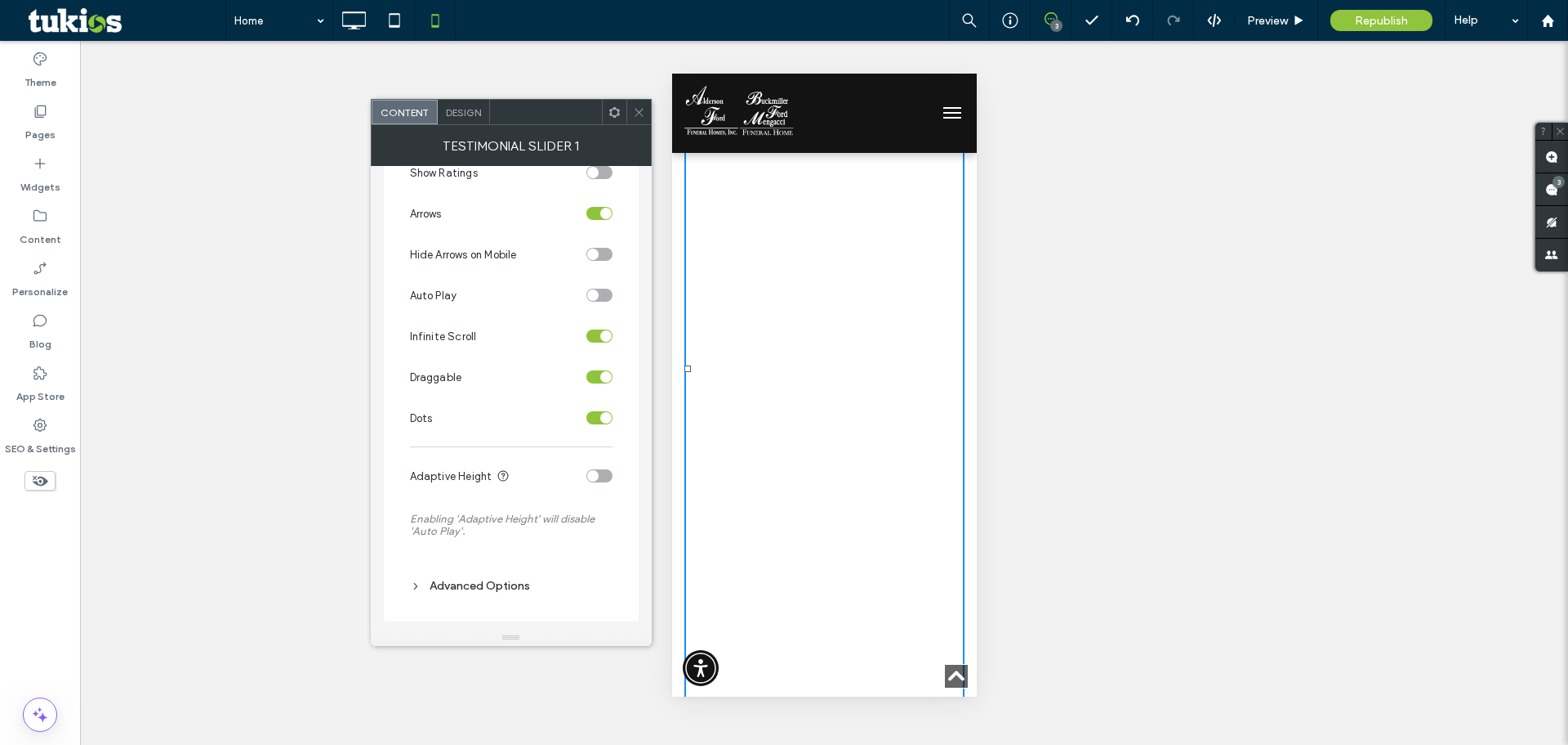
scroll to position [4190, 0]
click at [601, 256] on div "toggle" at bounding box center [600, 254] width 26 height 13
click at [601, 256] on div "toggle" at bounding box center [606, 254] width 11 height 11
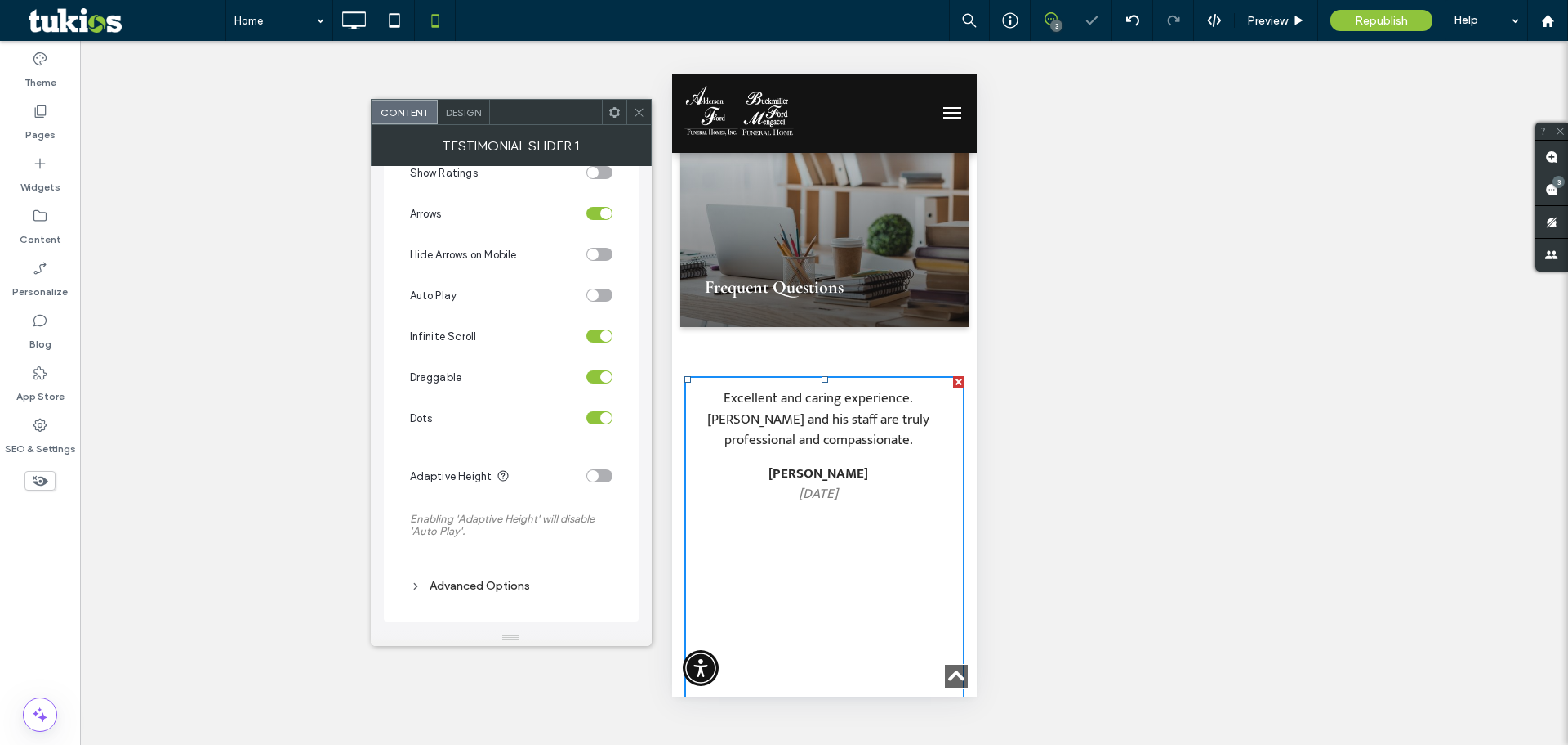
scroll to position [3753, 0]
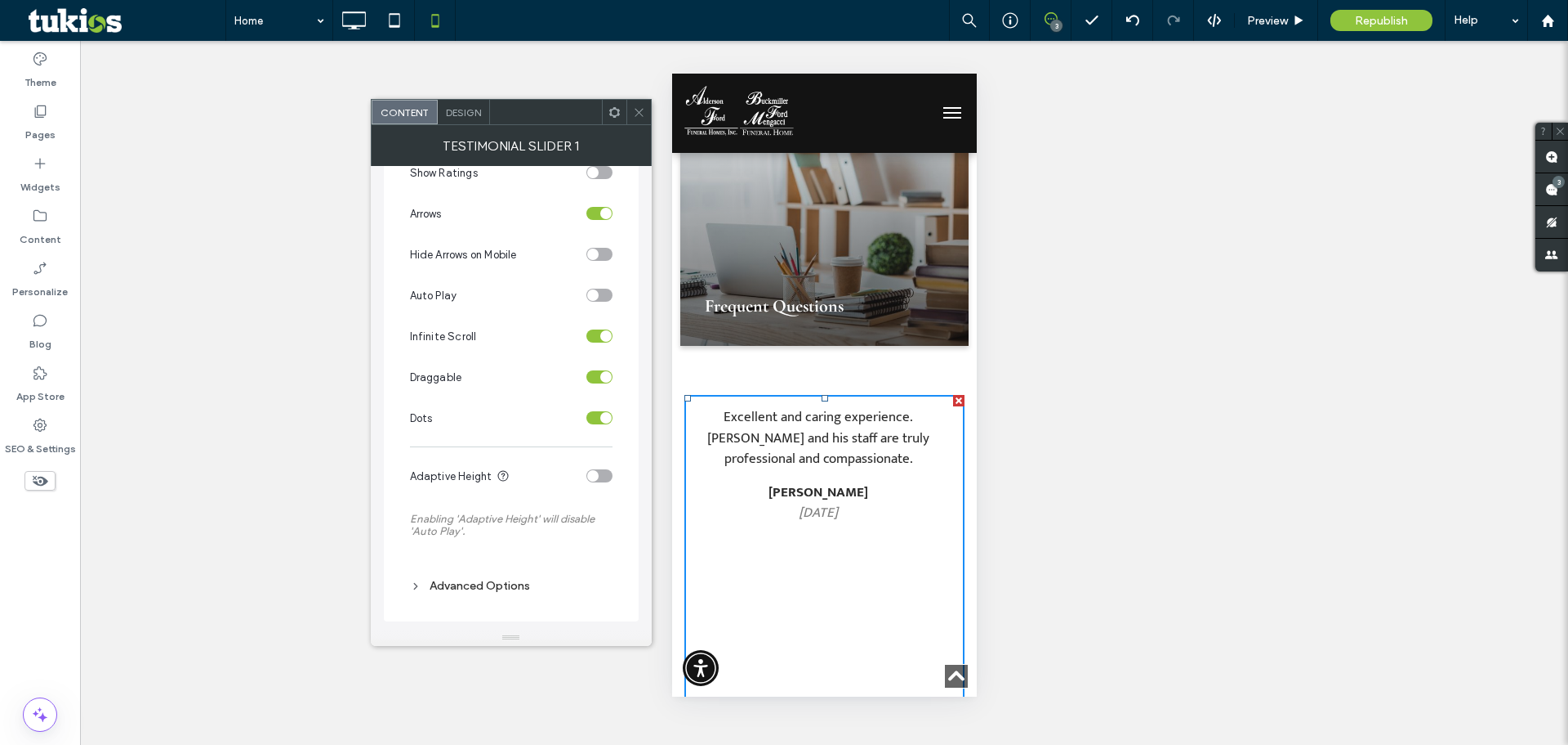
click at [600, 477] on div "toggle" at bounding box center [600, 476] width 26 height 13
click at [463, 107] on span "Design" at bounding box center [463, 112] width 35 height 12
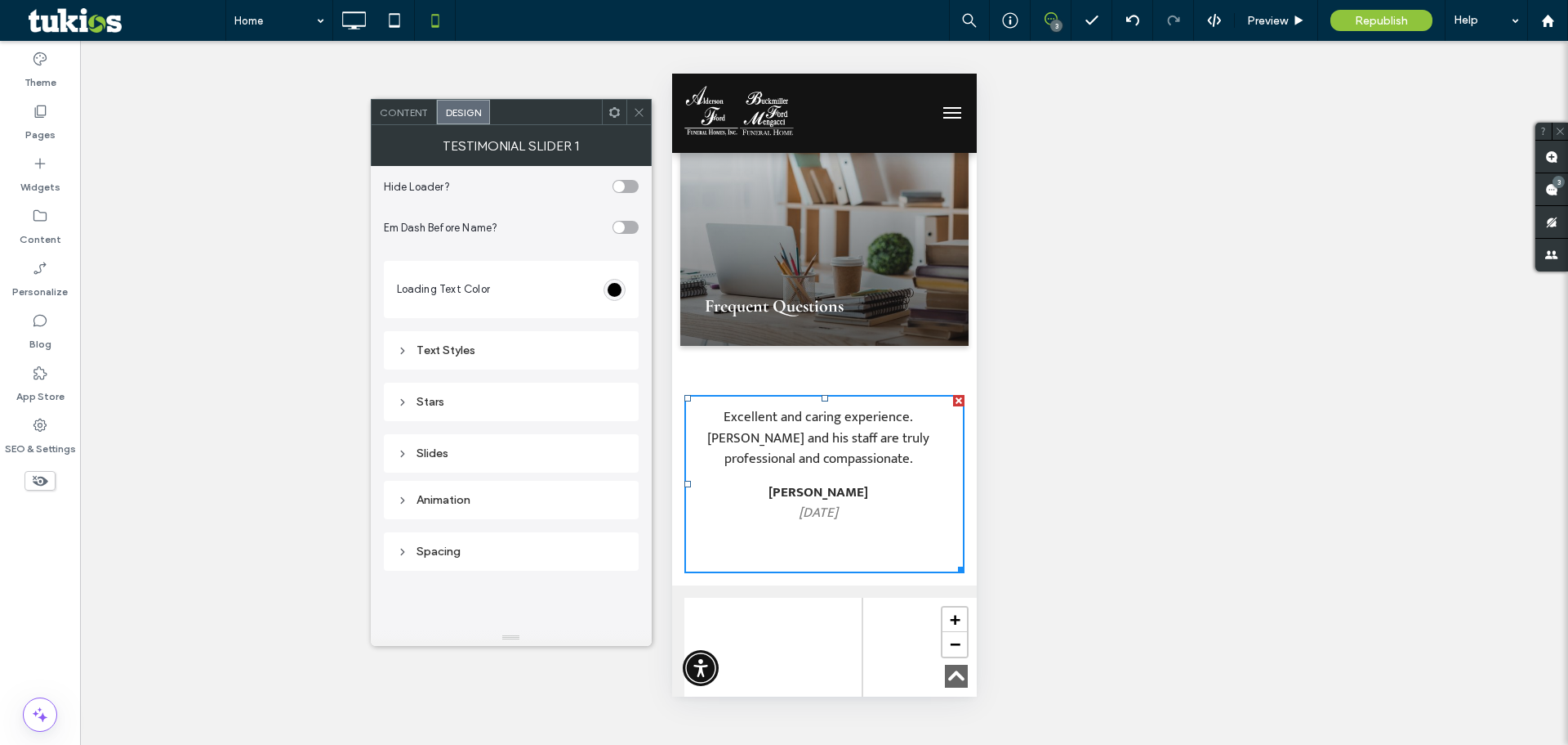
click at [400, 492] on div "Animation" at bounding box center [510, 499] width 228 height 22
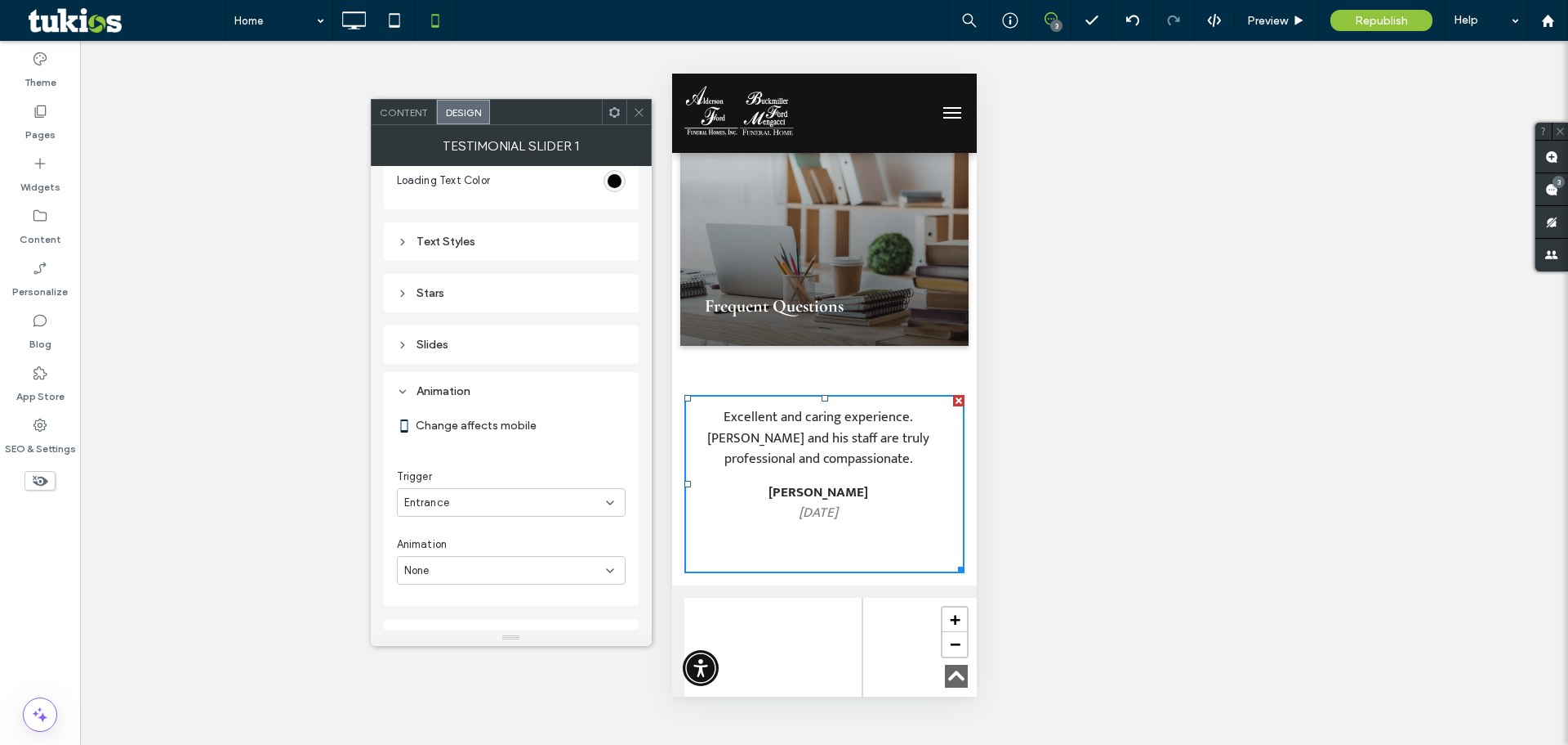
scroll to position [136, 0]
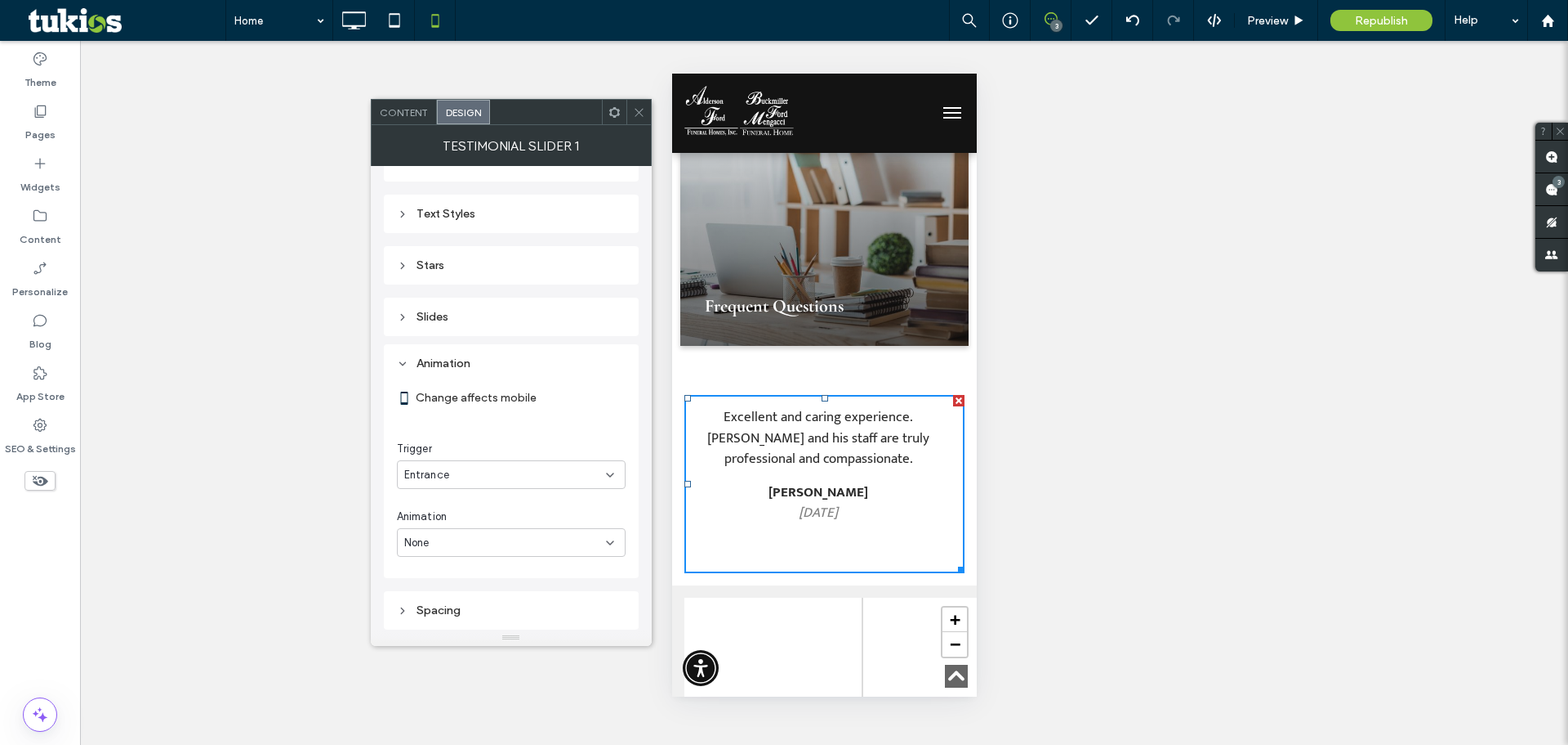
click at [405, 322] on icon at bounding box center [402, 317] width 11 height 11
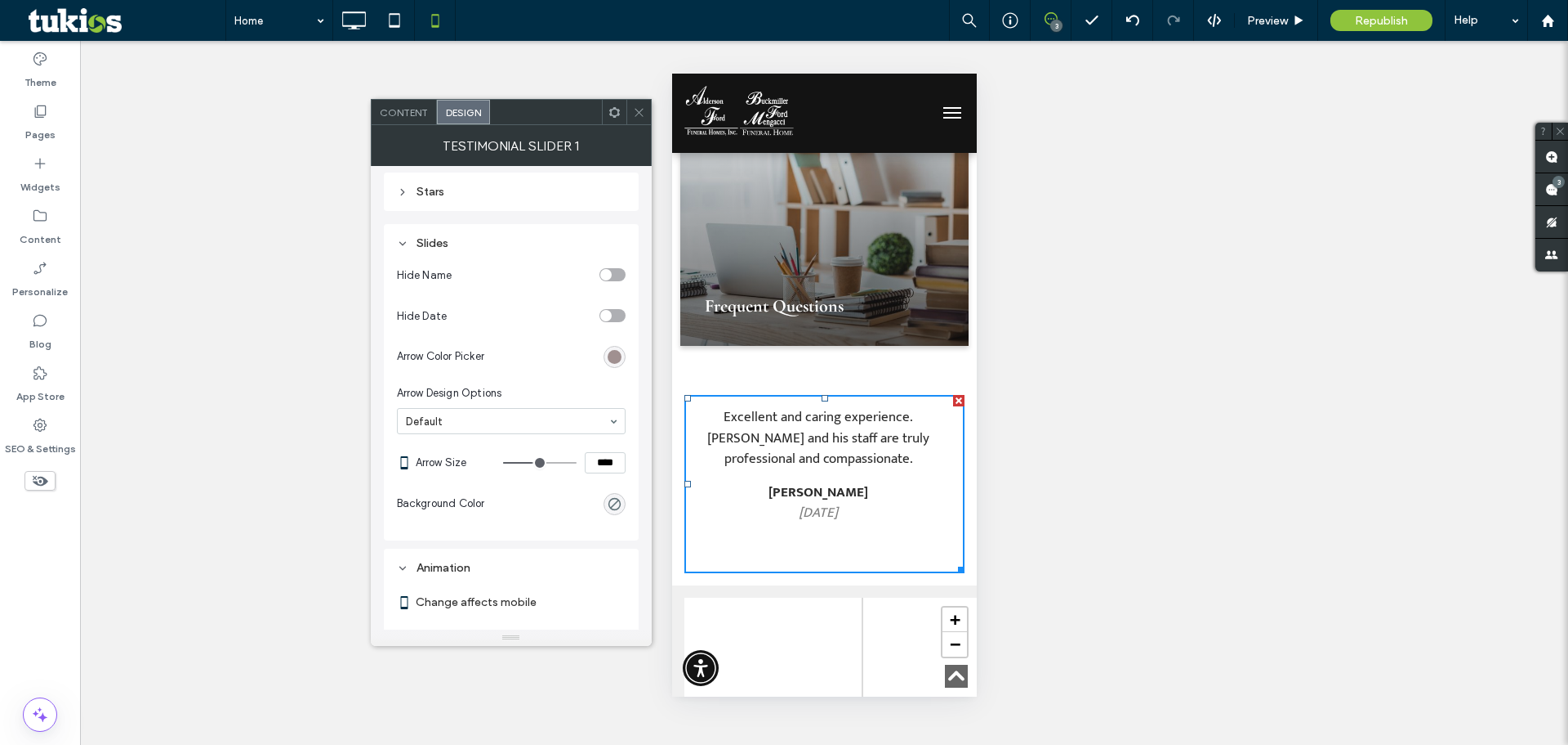
scroll to position [246, 0]
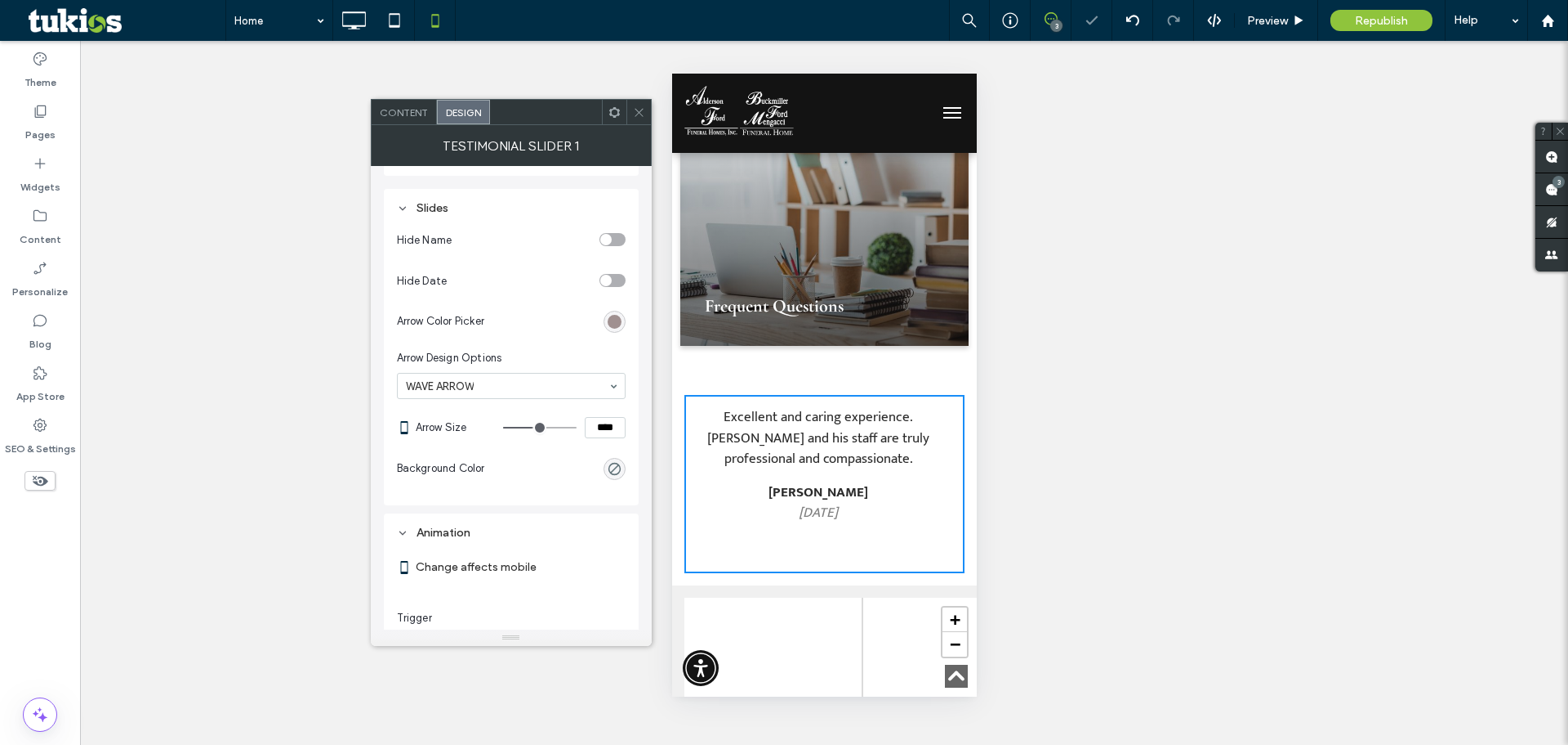
click at [595, 385] on input at bounding box center [507, 386] width 202 height 11
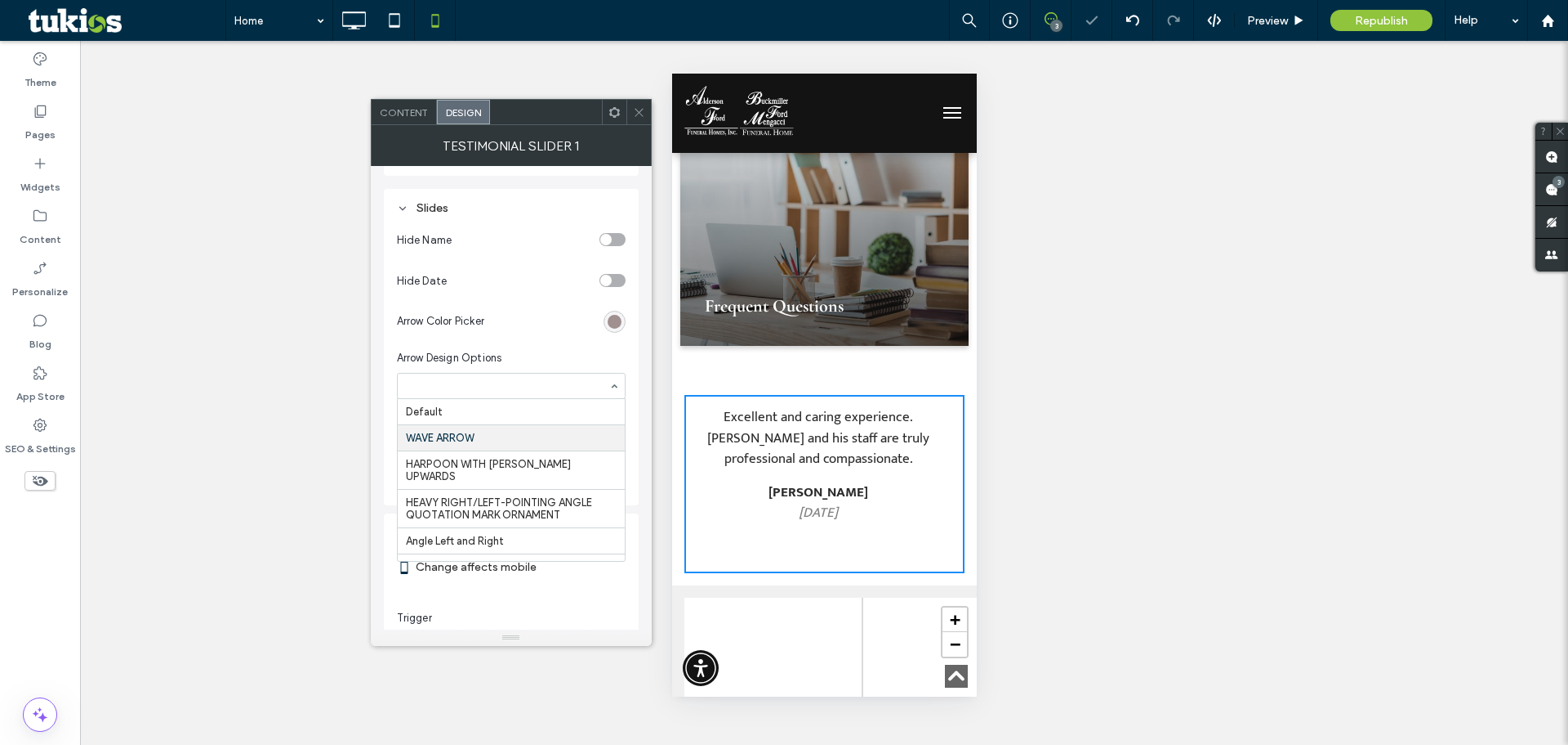
scroll to position [7, 0]
click at [588, 387] on input at bounding box center [507, 386] width 202 height 11
click at [576, 383] on input at bounding box center [507, 386] width 202 height 11
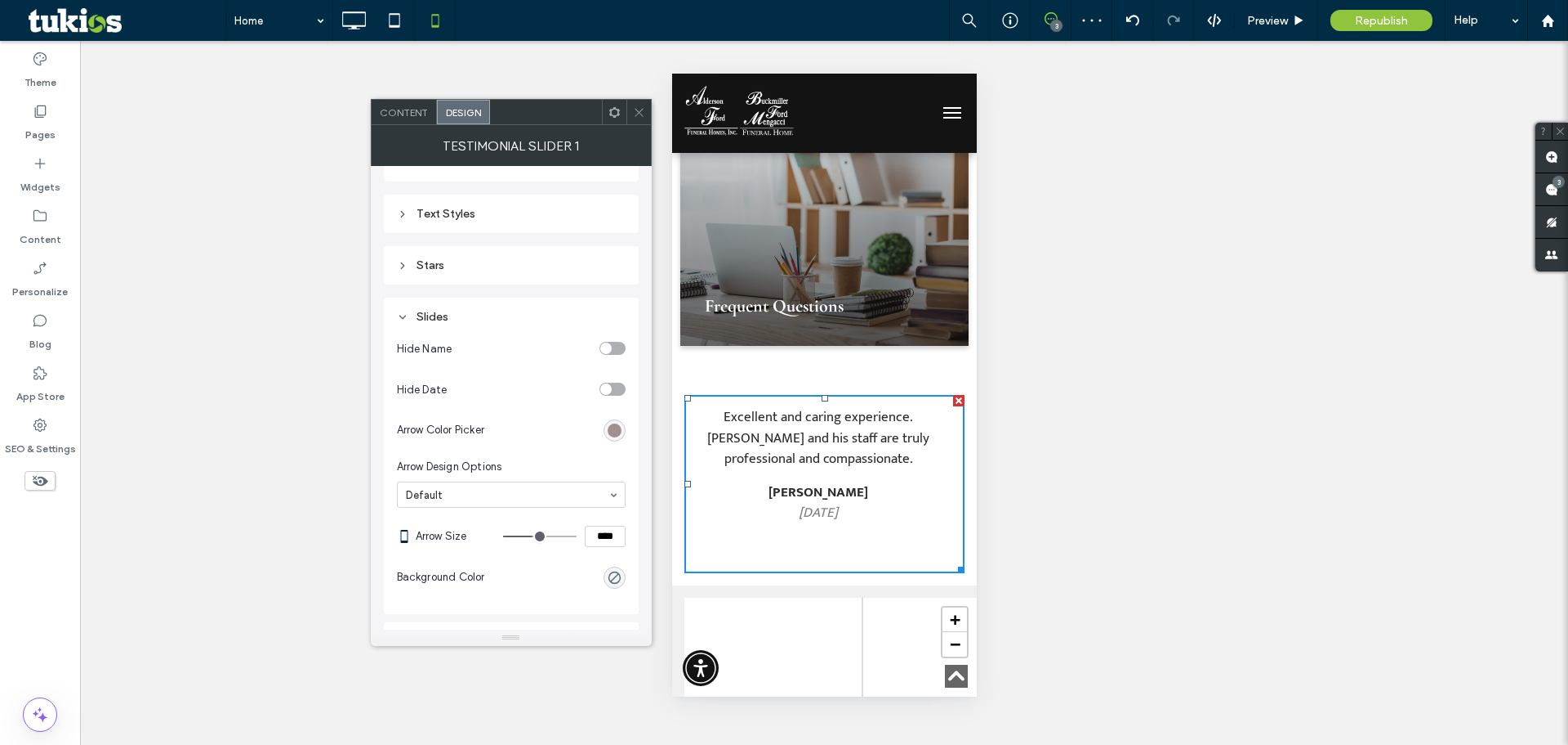
click at [866, 395] on div "Excellent and caring experience. [PERSON_NAME] and his staff are truly professi…" at bounding box center [817, 438] width 268 height 87
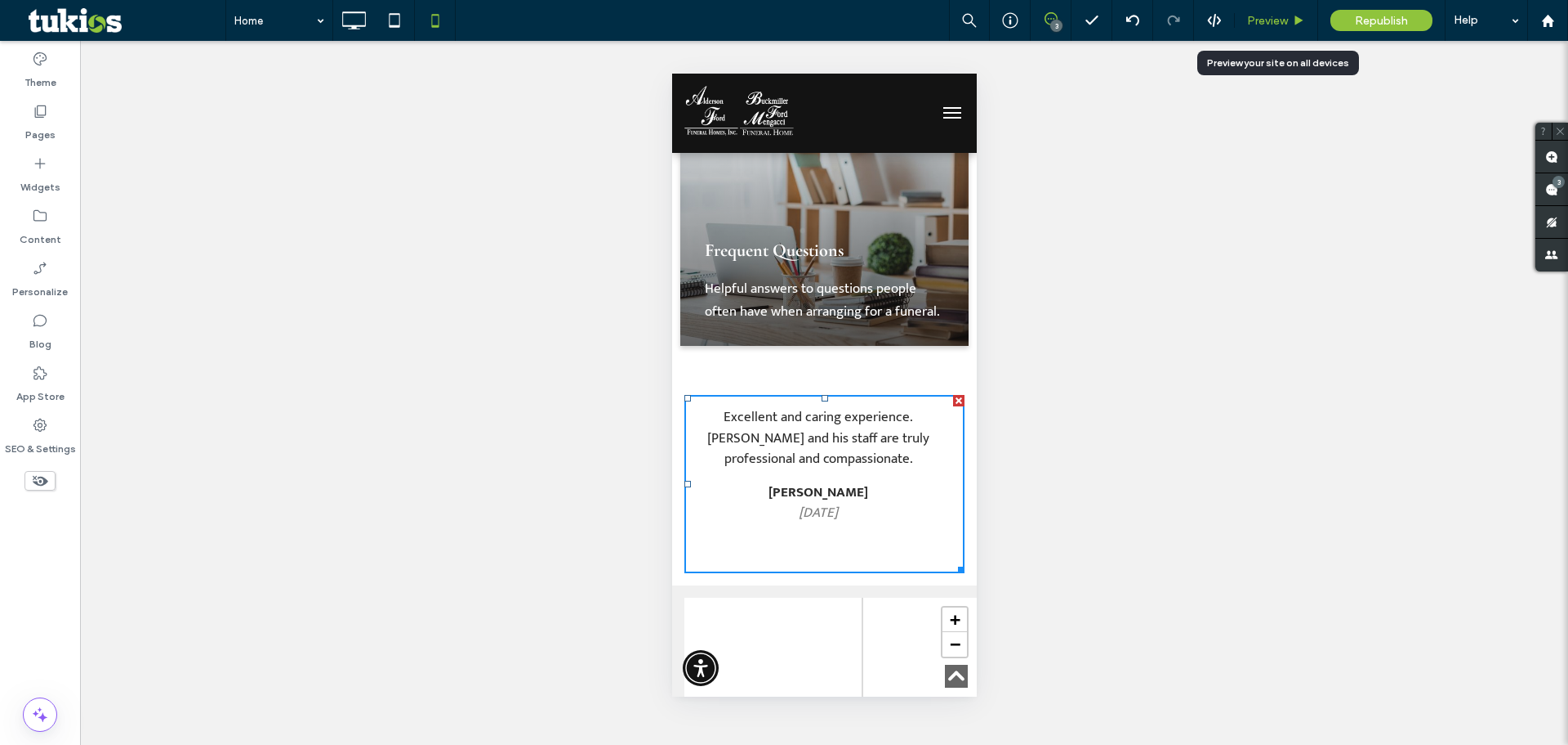
click at [1267, 9] on div "Preview" at bounding box center [1277, 20] width 84 height 40
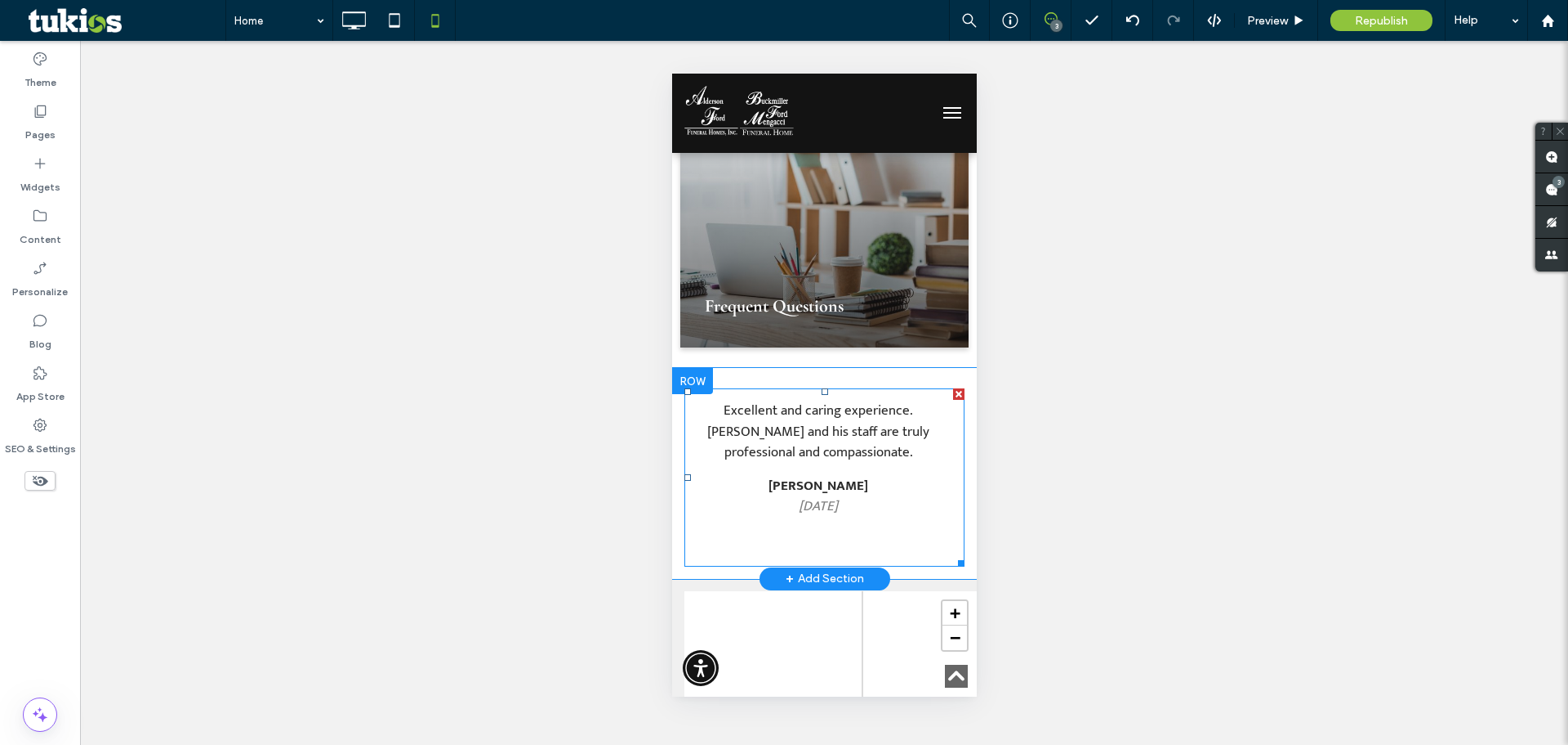
click at [844, 388] on span at bounding box center [823, 477] width 280 height 178
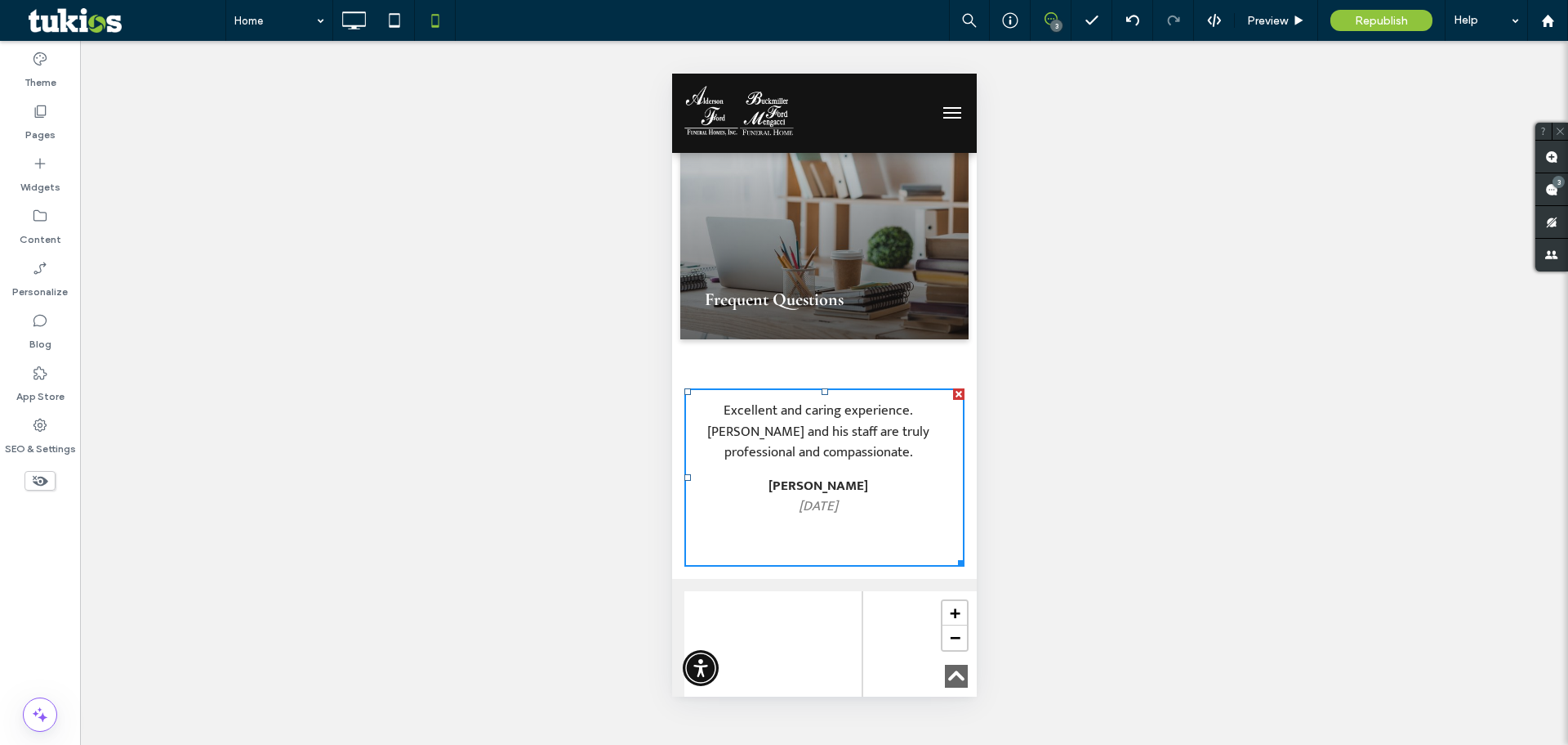
scroll to position [3753, 0]
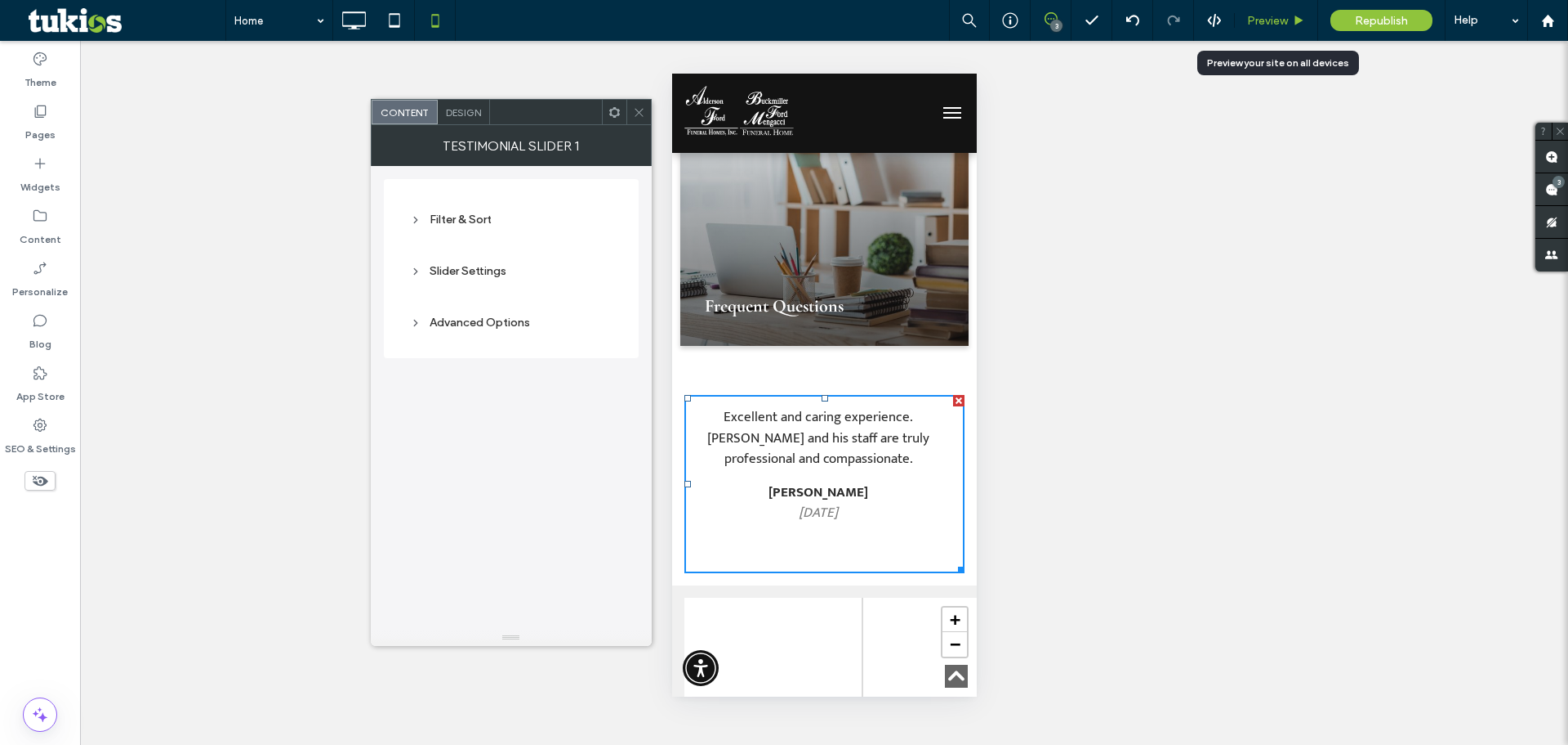
click at [1294, 25] on icon at bounding box center [1298, 21] width 12 height 12
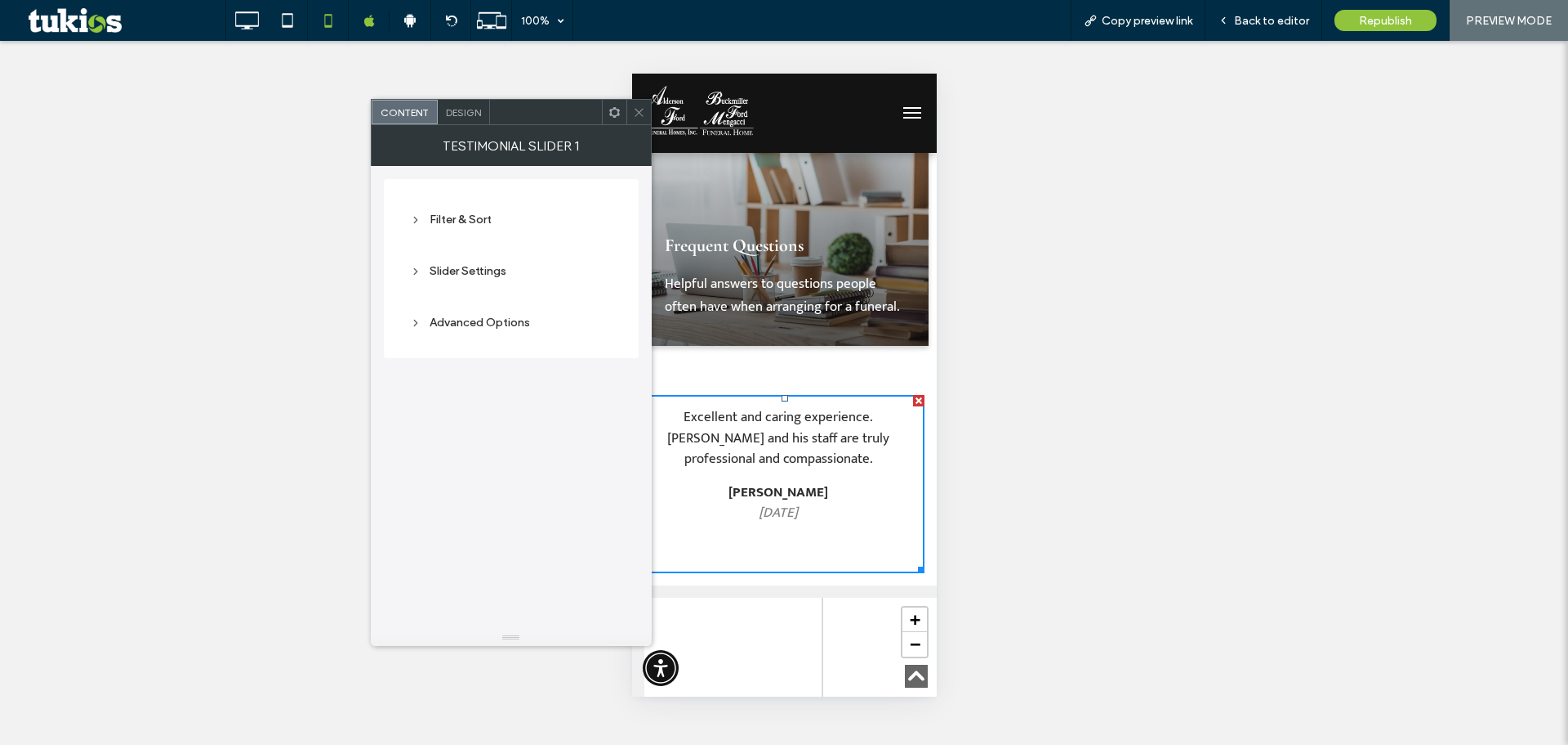
click at [645, 119] on span at bounding box center [638, 112] width 12 height 24
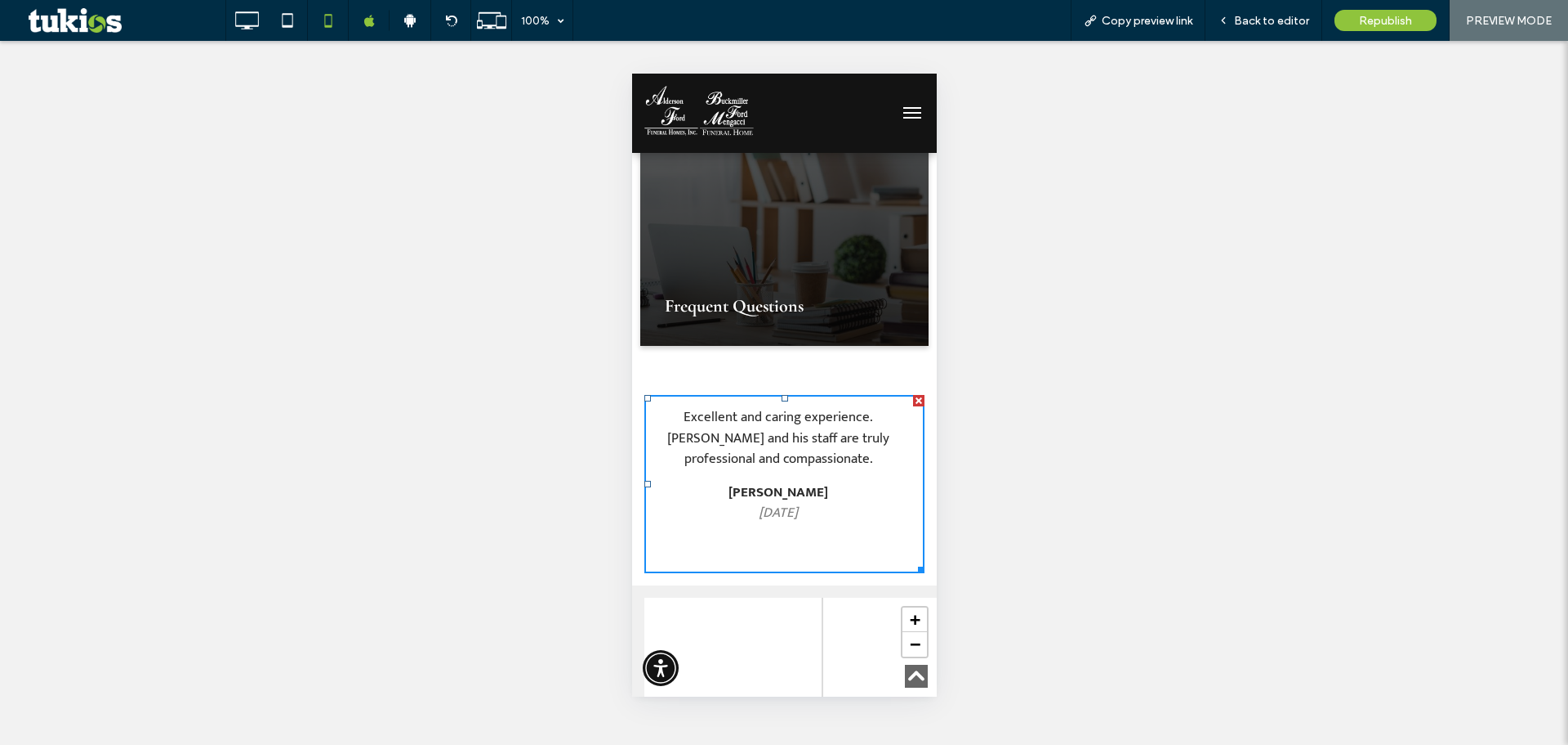
scroll to position [3760, 0]
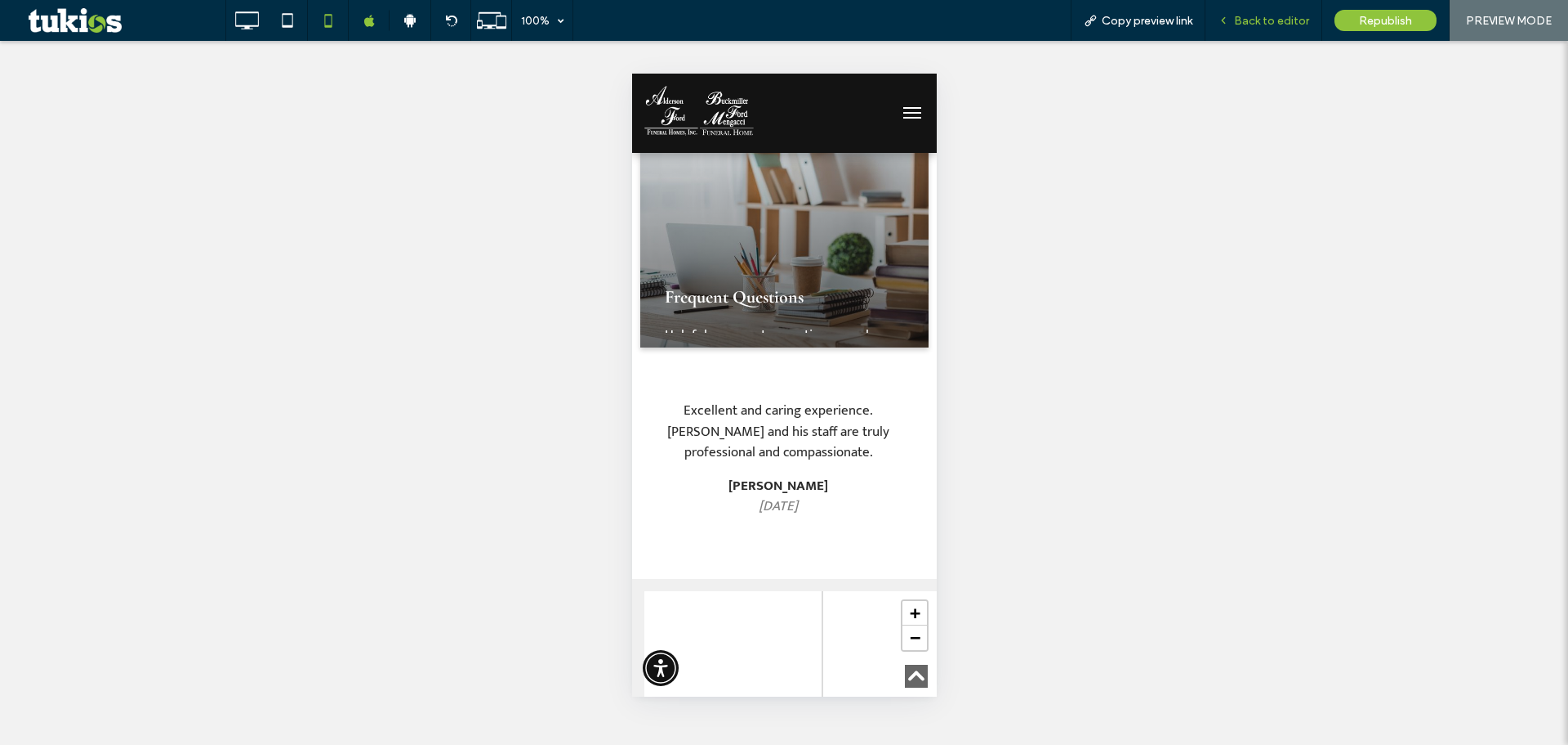
click at [1233, 29] on div "Back to editor" at bounding box center [1263, 20] width 117 height 40
click at [1262, 22] on span "Back to editor" at bounding box center [1272, 21] width 75 height 14
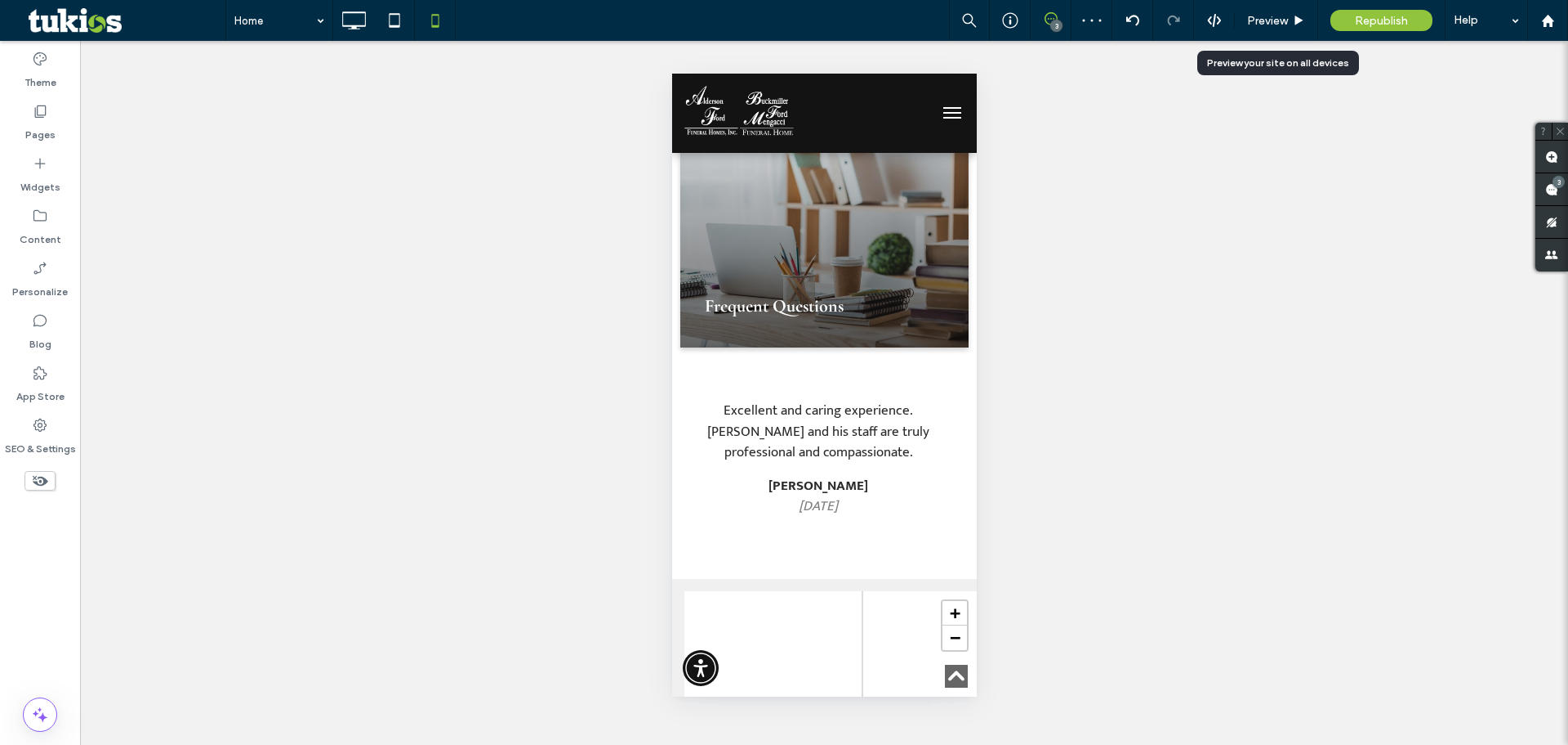
click at [1262, 22] on span "Preview" at bounding box center [1267, 21] width 40 height 14
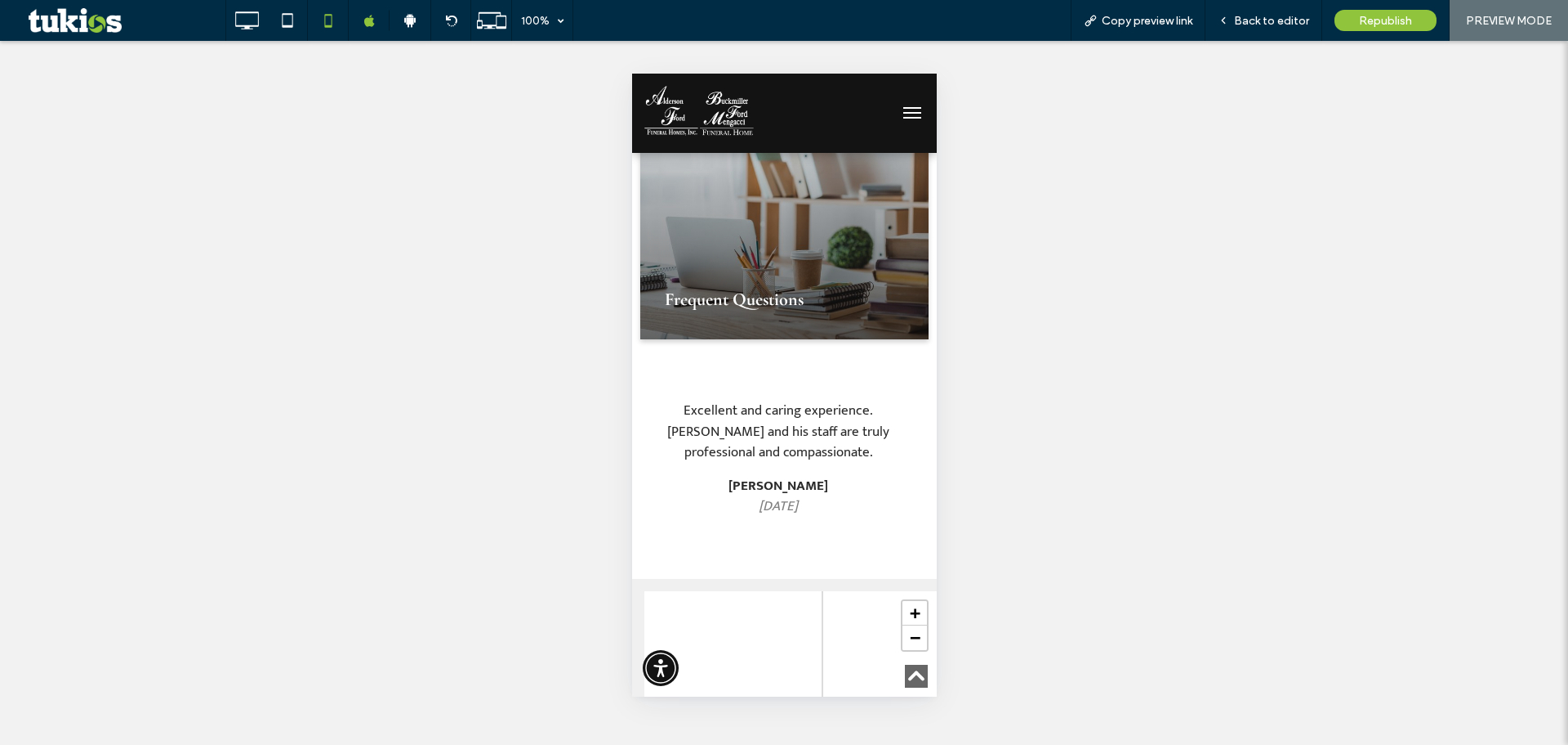
scroll to position [3753, 0]
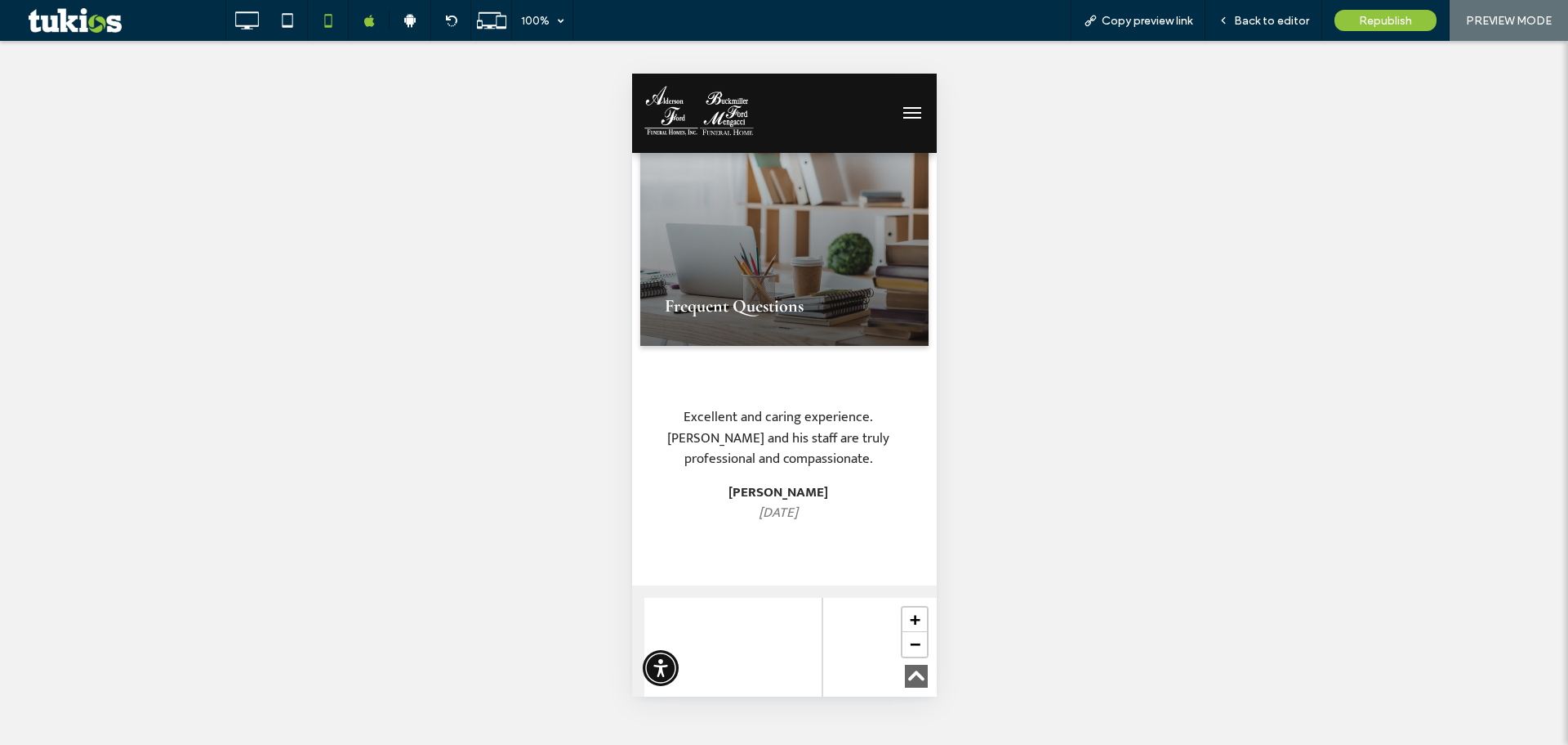
drag, startPoint x: 818, startPoint y: 372, endPoint x: 692, endPoint y: 372, distance: 126.0
click at [692, 395] on div "Excellent and caring experience. [PERSON_NAME] and his staff are truly professi…" at bounding box center [777, 438] width 268 height 87
drag, startPoint x: 788, startPoint y: 370, endPoint x: 626, endPoint y: 370, distance: 162.0
click at [632, 370] on html "Click To Paste About Us Who We Are Our Staff Our Locations Testimonials Why Cho…" at bounding box center [784, 45] width 305 height 7451
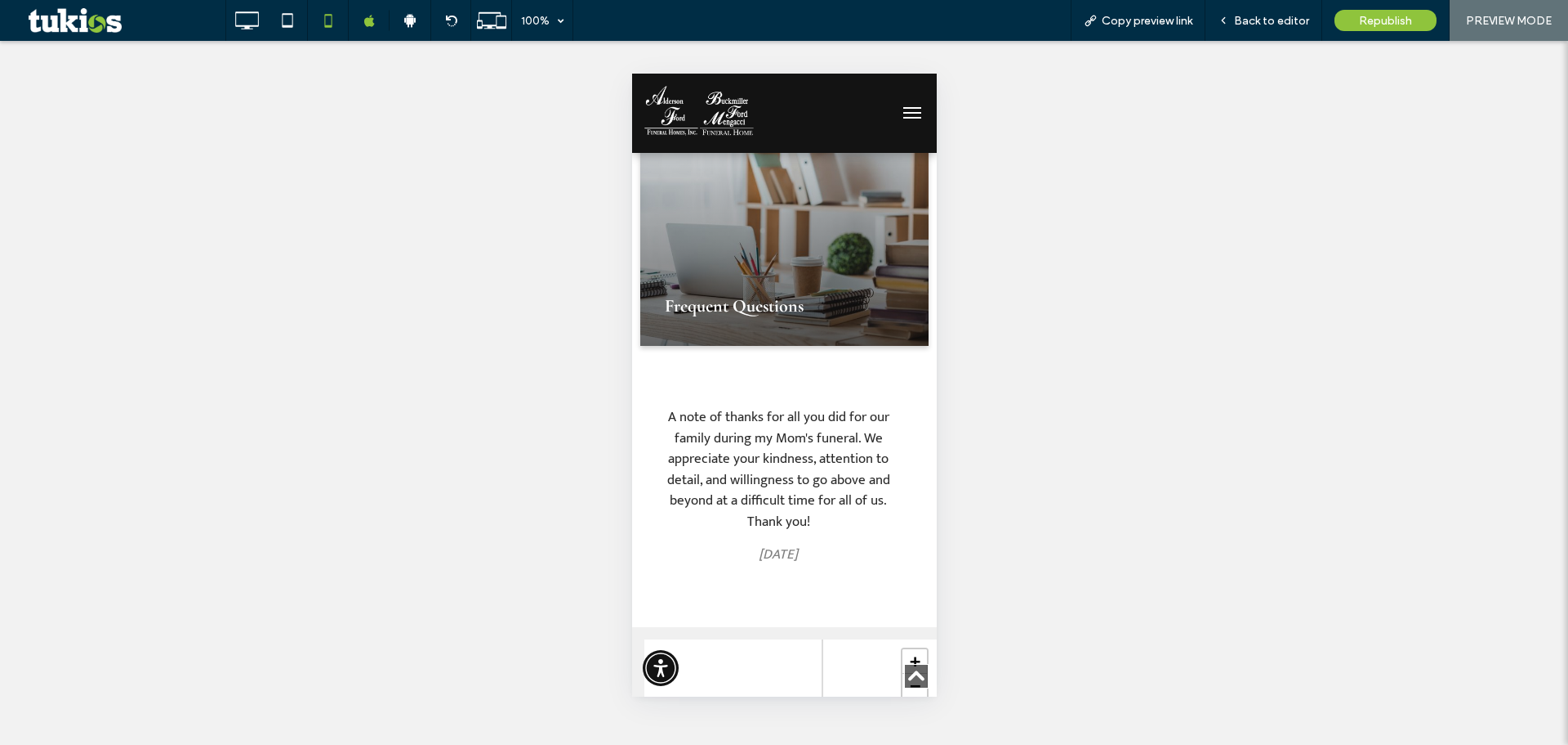
drag, startPoint x: 760, startPoint y: 362, endPoint x: 544, endPoint y: 362, distance: 216.0
click at [632, 362] on html "Click To Paste About Us Who We Are Our Staff Our Locations Testimonials Why Cho…" at bounding box center [784, 55] width 305 height 7469
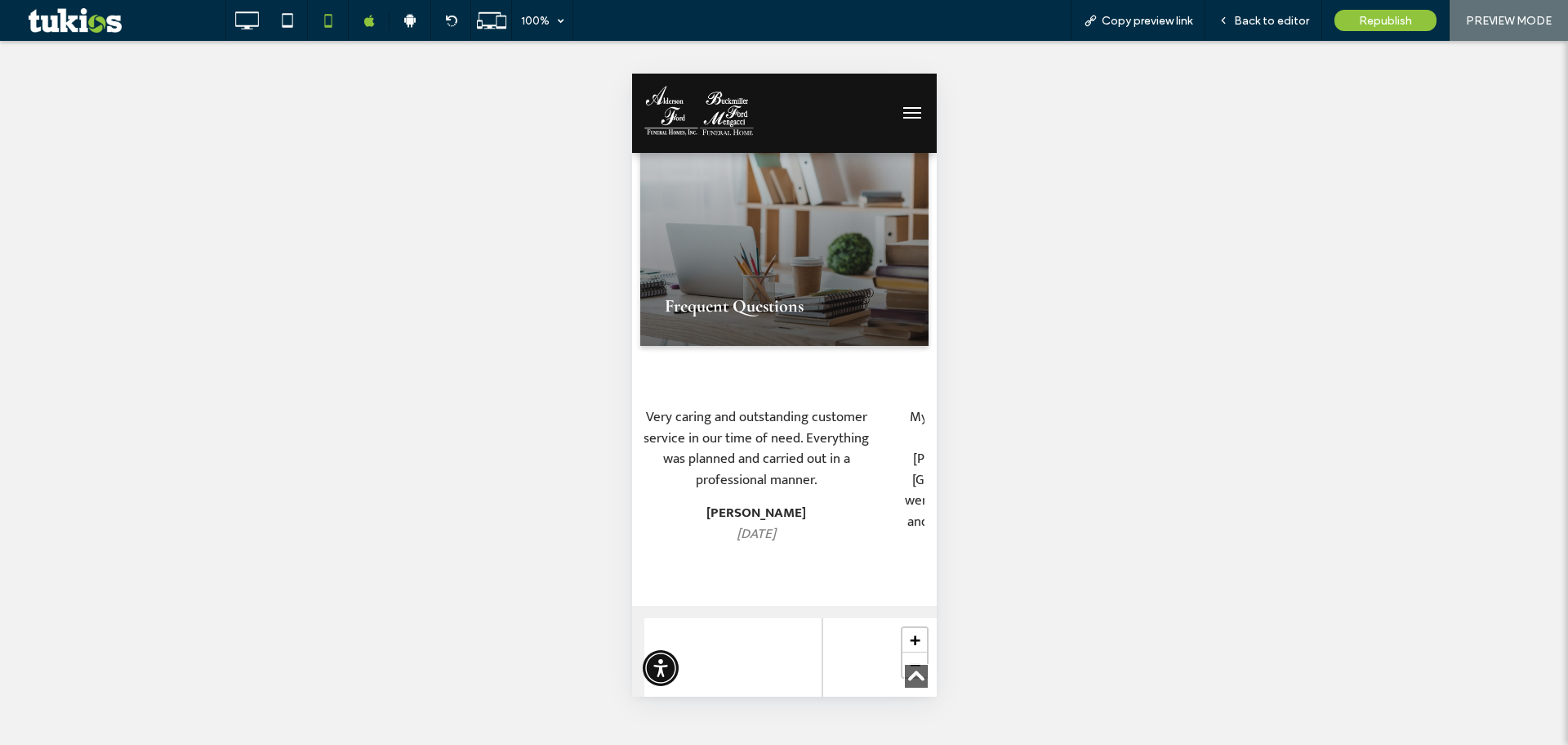
drag, startPoint x: 794, startPoint y: 364, endPoint x: 610, endPoint y: 364, distance: 184.0
click at [632, 364] on html "Click To Paste About Us Who We Are Our Staff Our Locations Testimonials Why Cho…" at bounding box center [784, 44] width 305 height 7449
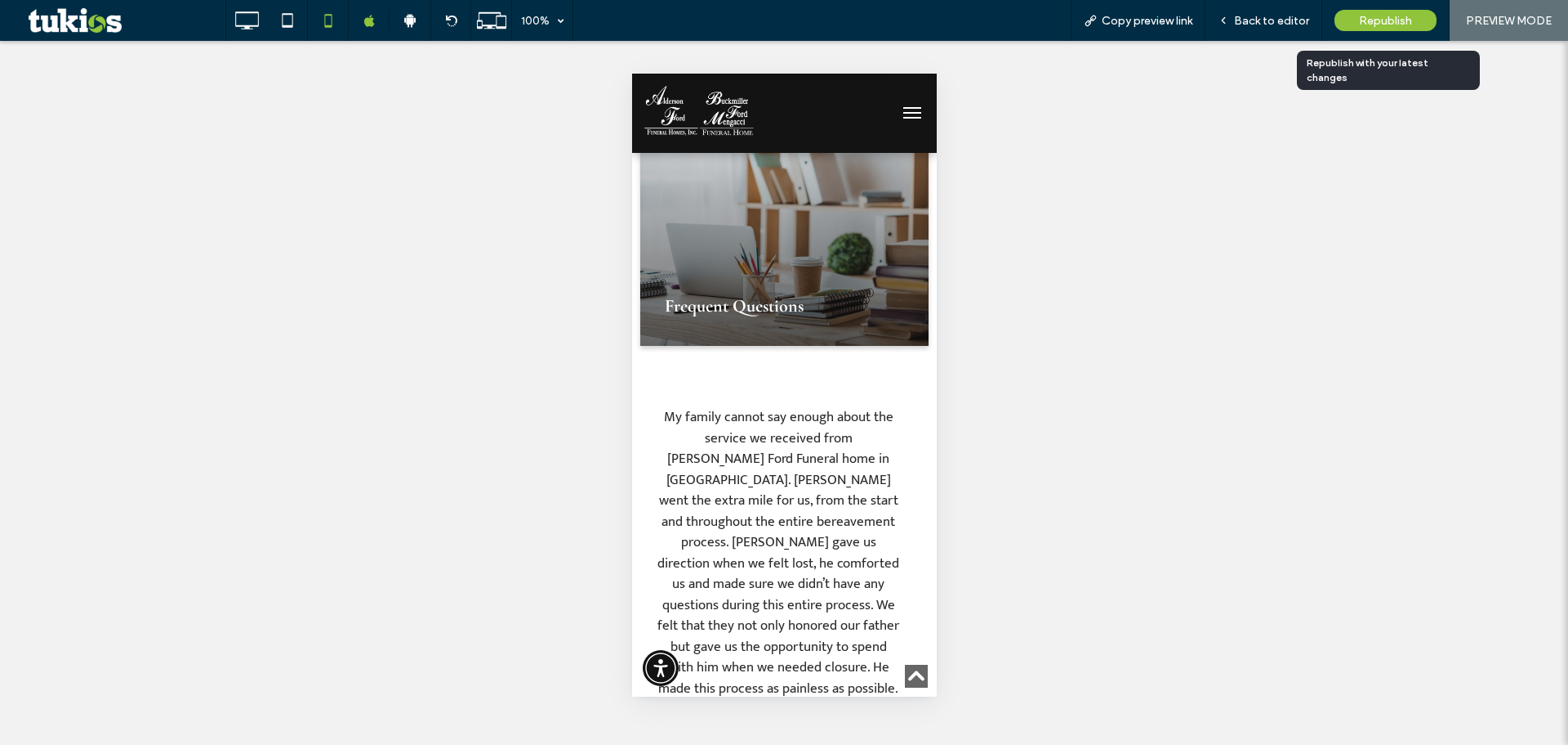
click at [1411, 16] on span "Republish" at bounding box center [1386, 21] width 53 height 14
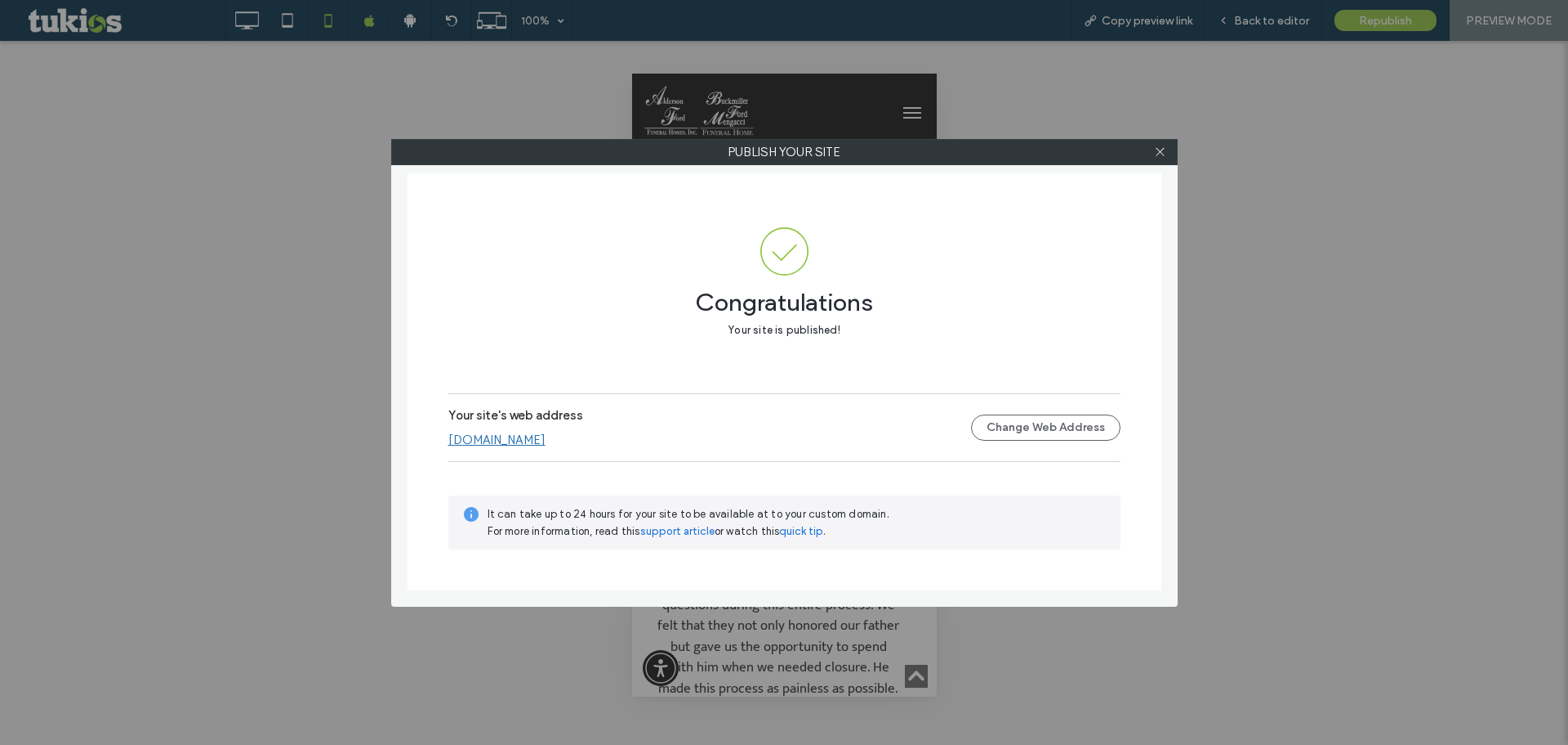
drag, startPoint x: 1166, startPoint y: 143, endPoint x: 1150, endPoint y: 140, distance: 16.3
click at [1165, 143] on span at bounding box center [1160, 152] width 12 height 24
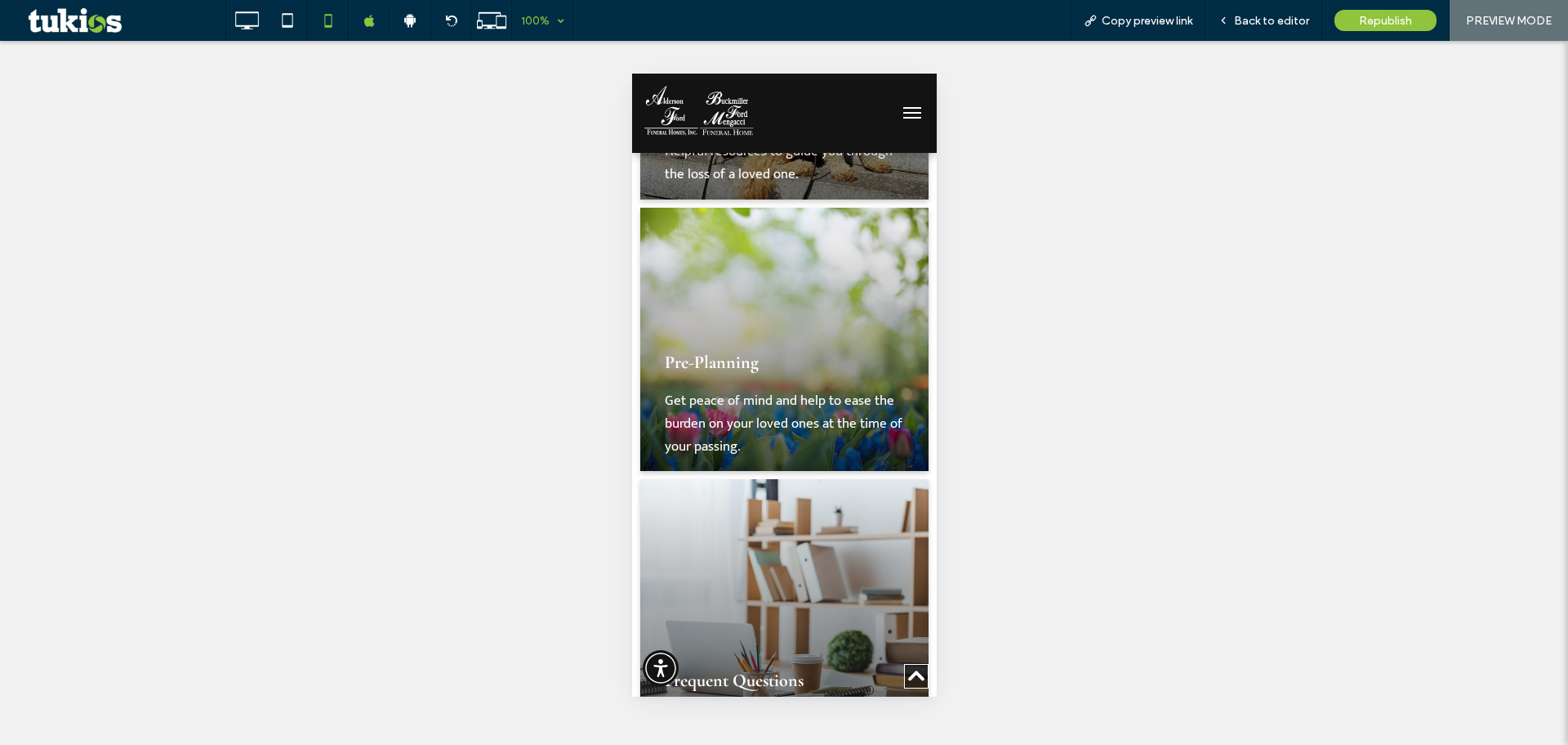
scroll to position [3209, 0]
